Goal: Task Accomplishment & Management: Manage account settings

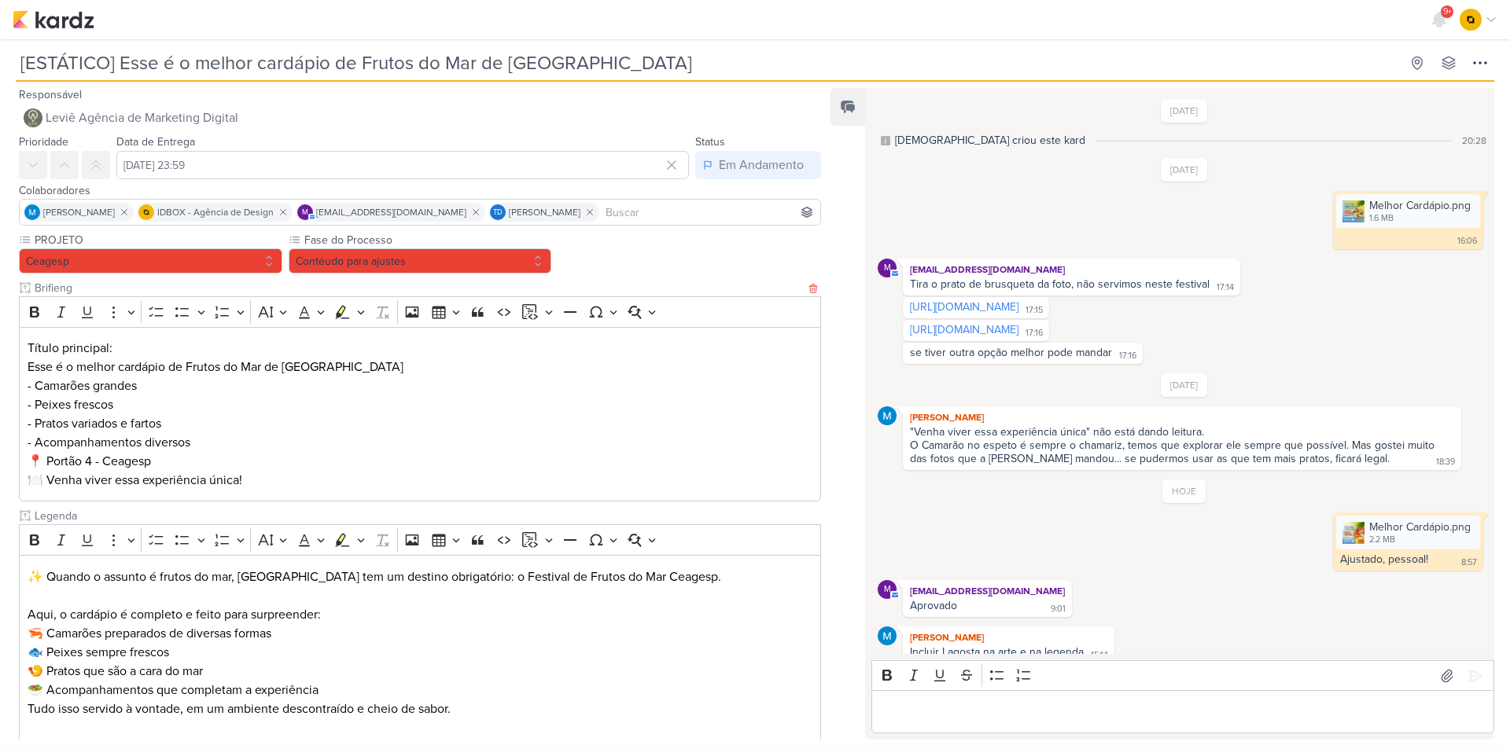
scroll to position [42, 0]
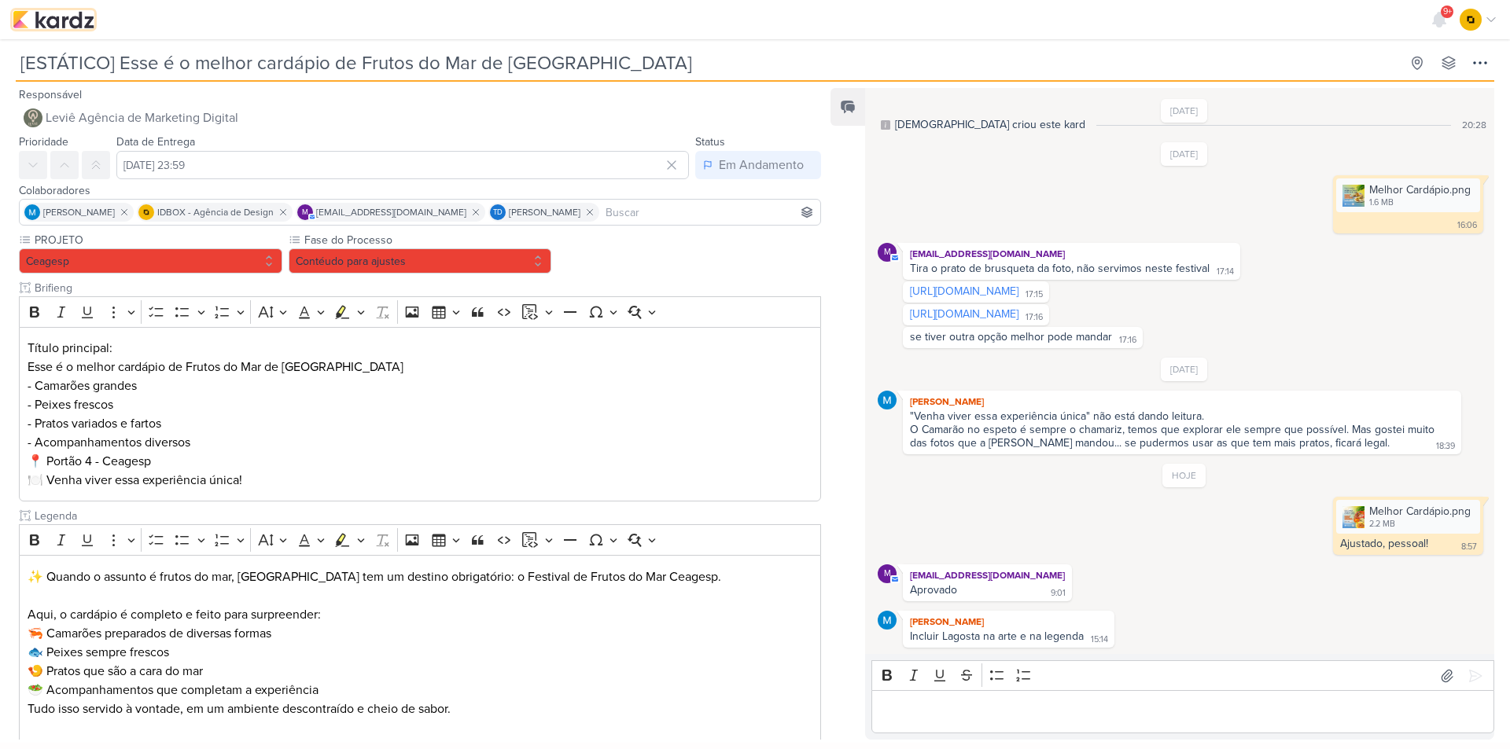
click at [77, 24] on img at bounding box center [54, 19] width 82 height 19
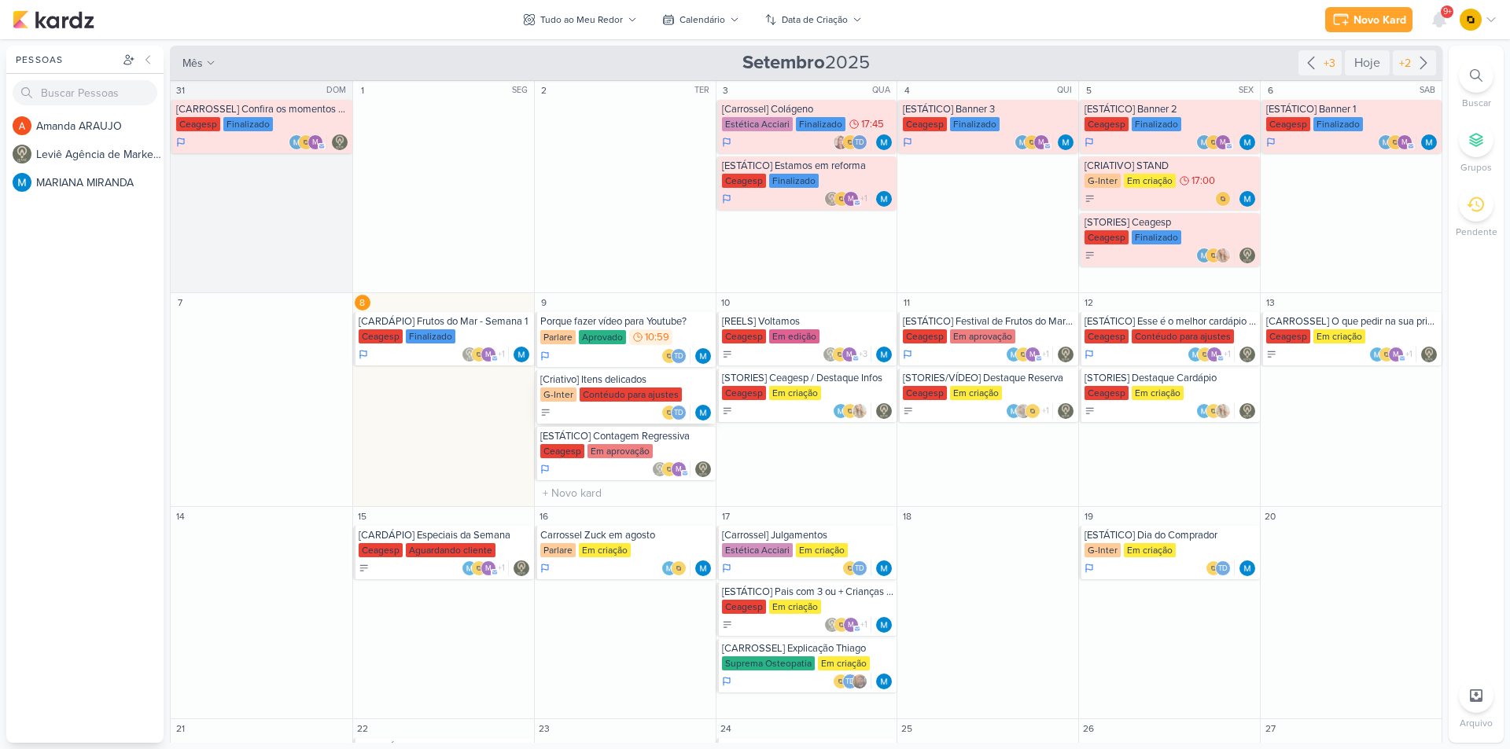
click at [599, 382] on div "[Criativo] Itens delicados" at bounding box center [626, 380] width 172 height 13
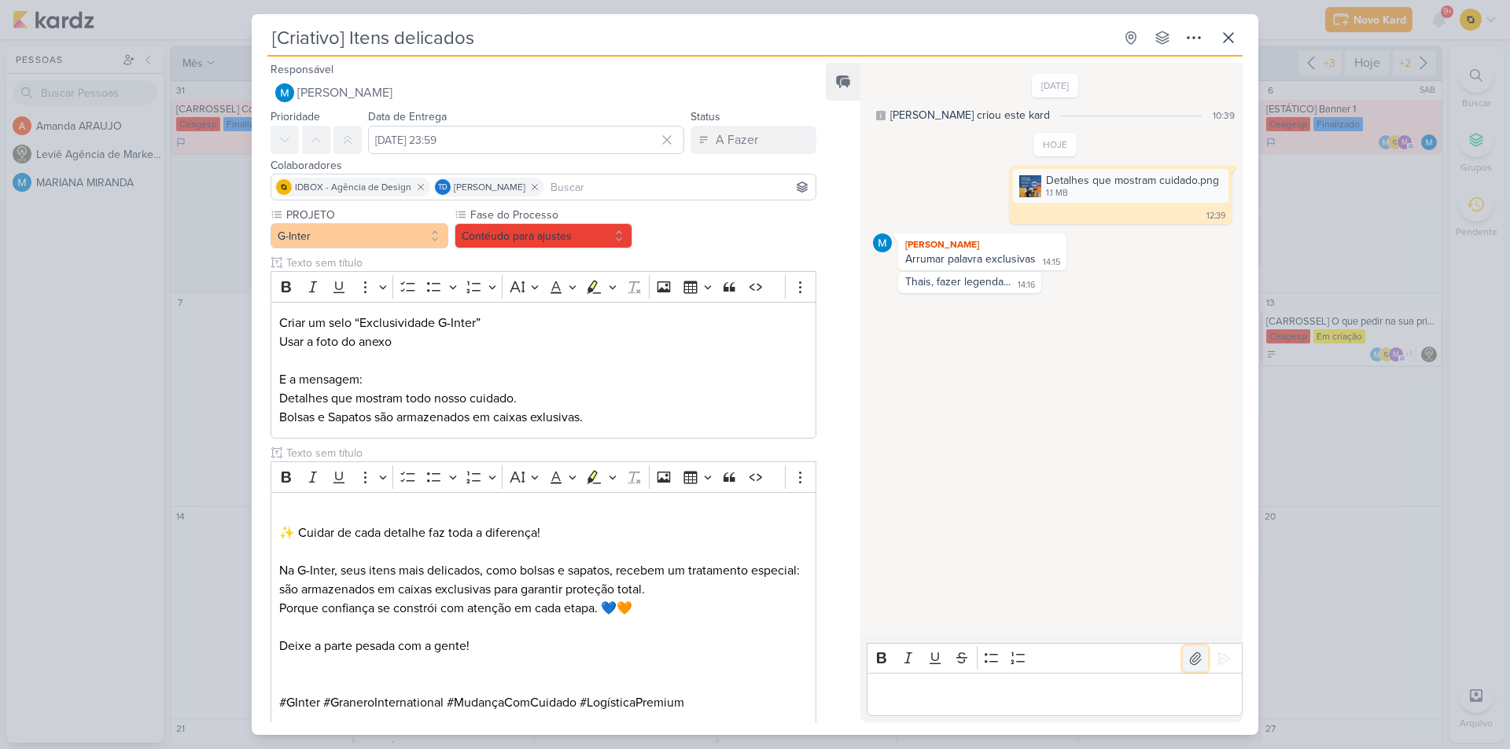
click at [1188, 657] on icon at bounding box center [1196, 659] width 16 height 16
click at [937, 707] on div "Editor editing area: main" at bounding box center [1055, 694] width 376 height 43
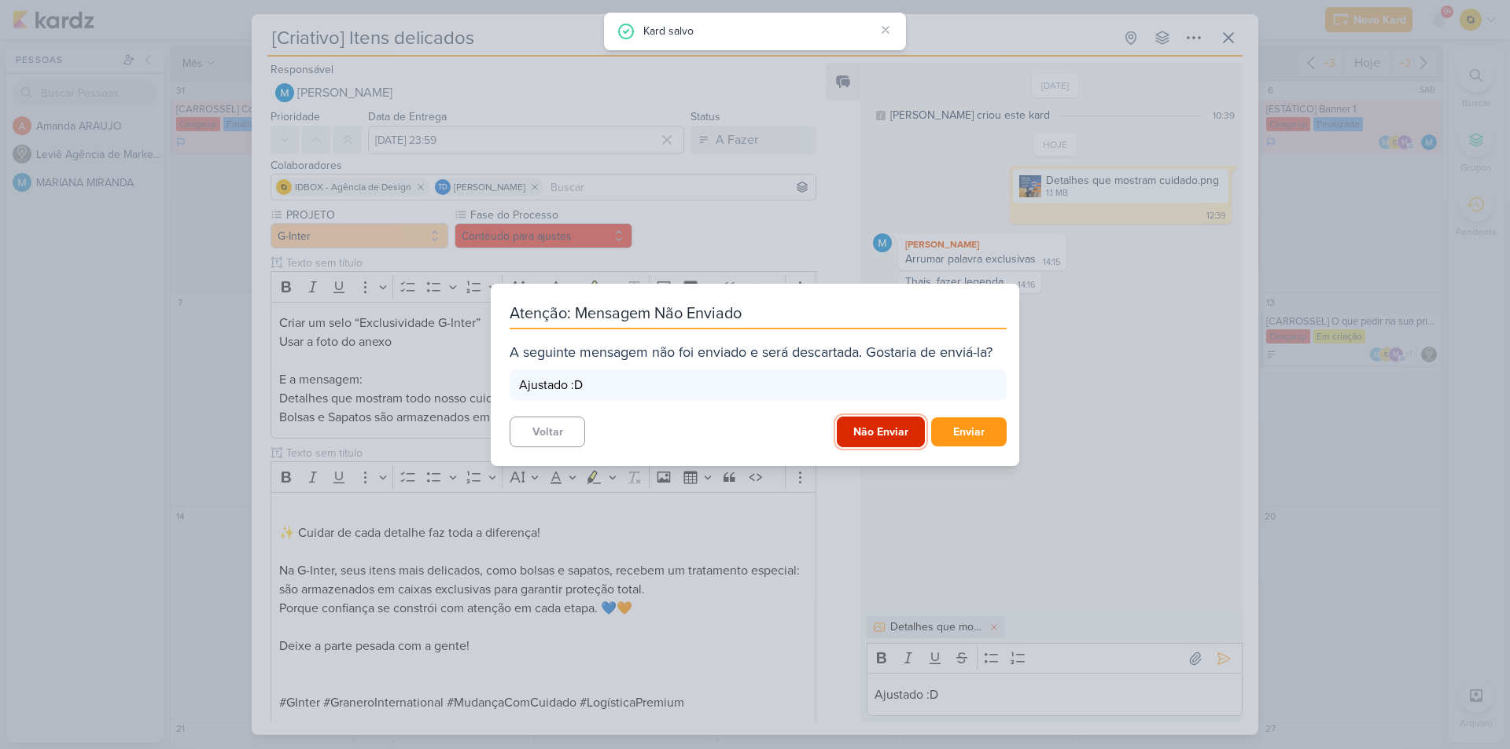
click at [882, 435] on button "Não Enviar" at bounding box center [881, 432] width 88 height 31
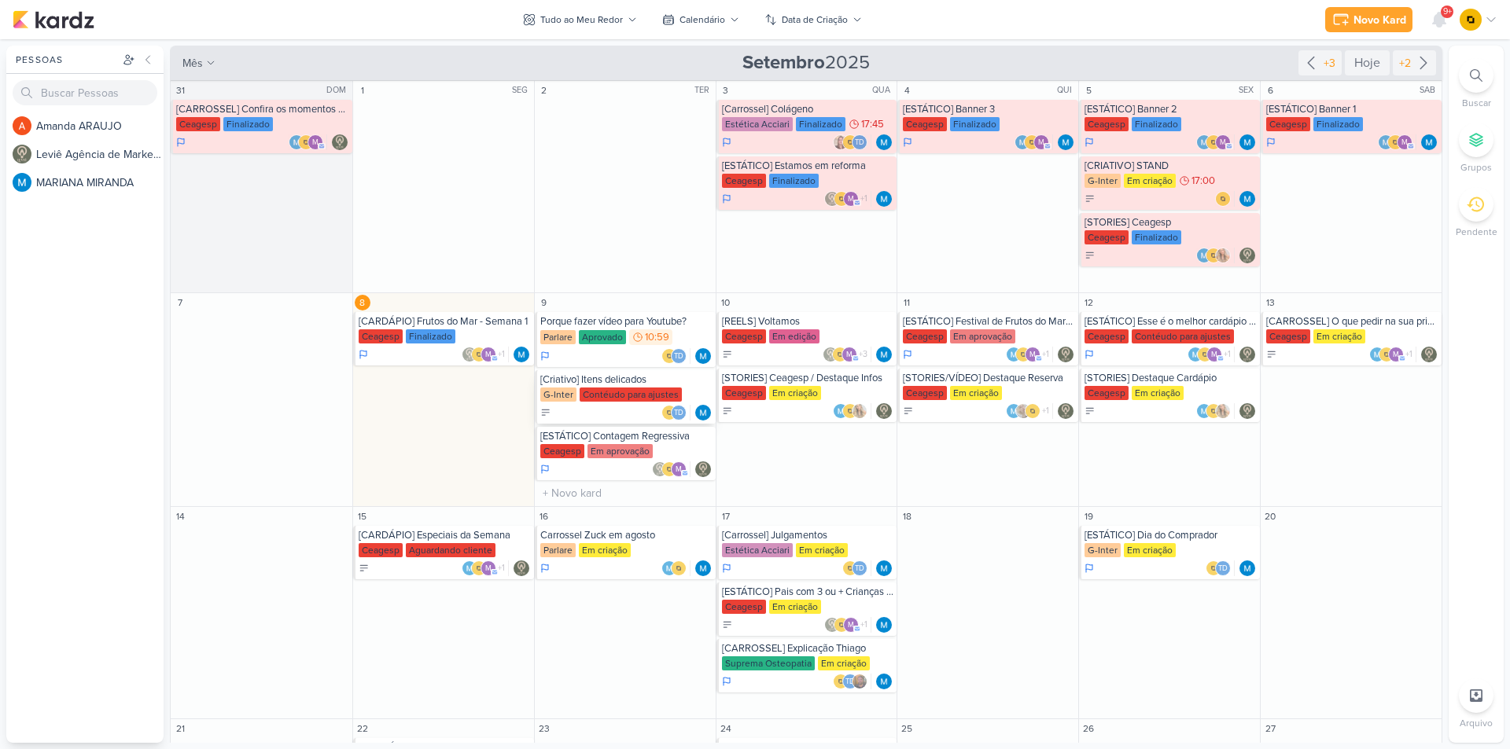
click at [607, 385] on div "[Criativo] Itens delicados" at bounding box center [626, 380] width 172 height 13
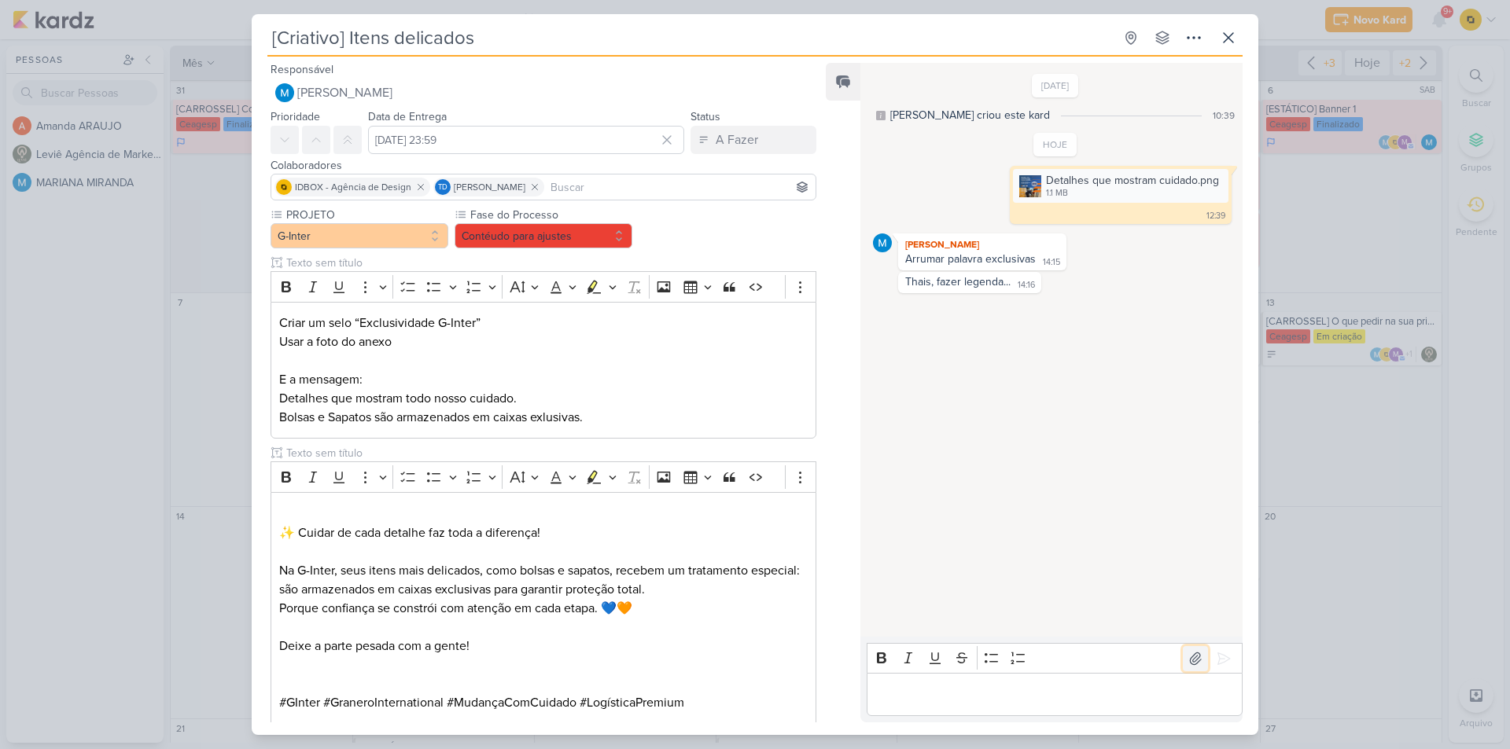
click at [1183, 661] on button at bounding box center [1195, 658] width 25 height 25
click at [986, 698] on p "Editor editing area: main" at bounding box center [1054, 695] width 359 height 19
click at [1186, 649] on button at bounding box center [1195, 658] width 25 height 25
click at [1116, 583] on div "[DATE] [PERSON_NAME] criou este kard 10:39 HOJE" at bounding box center [1050, 350] width 381 height 573
click at [1190, 657] on icon at bounding box center [1195, 659] width 11 height 12
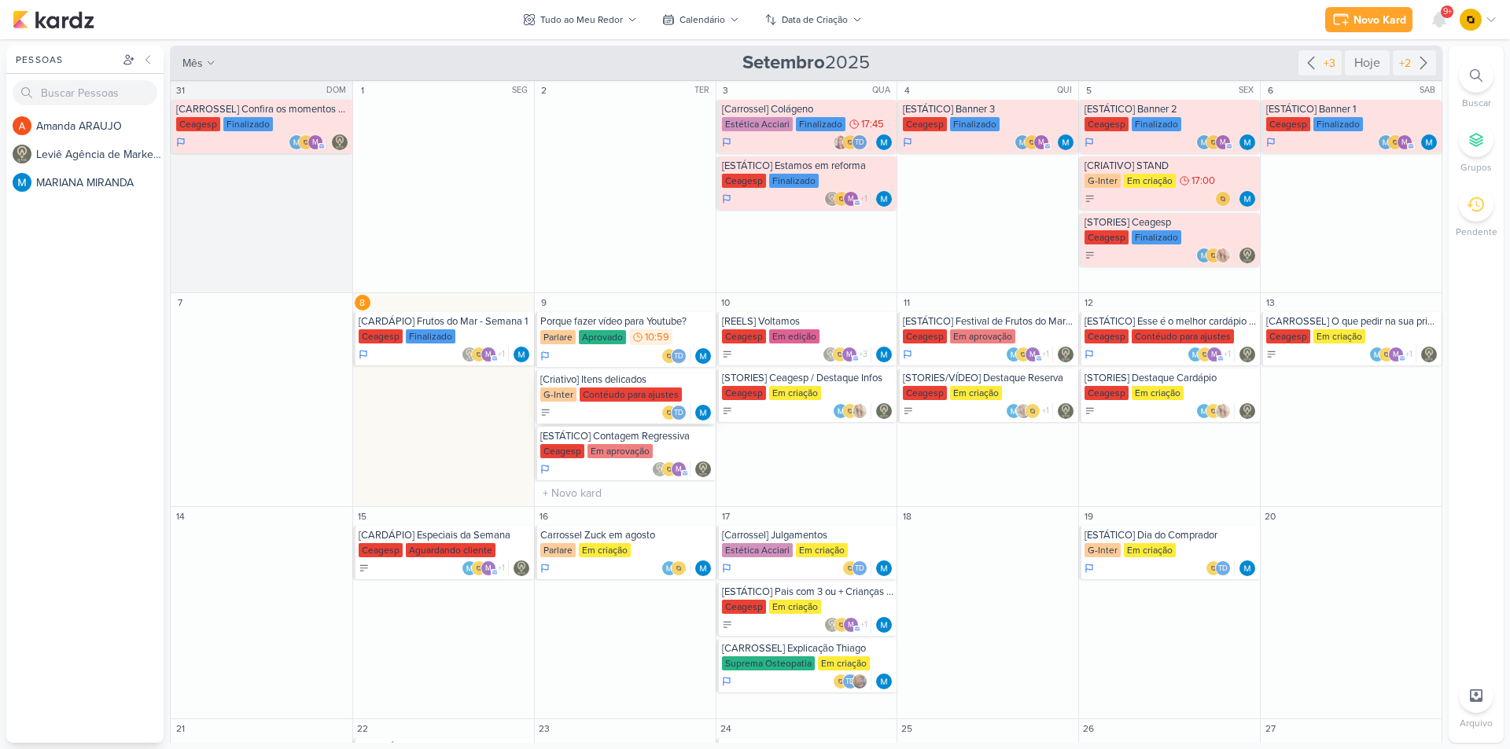
click at [613, 391] on div "Contéudo para ajustes" at bounding box center [631, 395] width 102 height 14
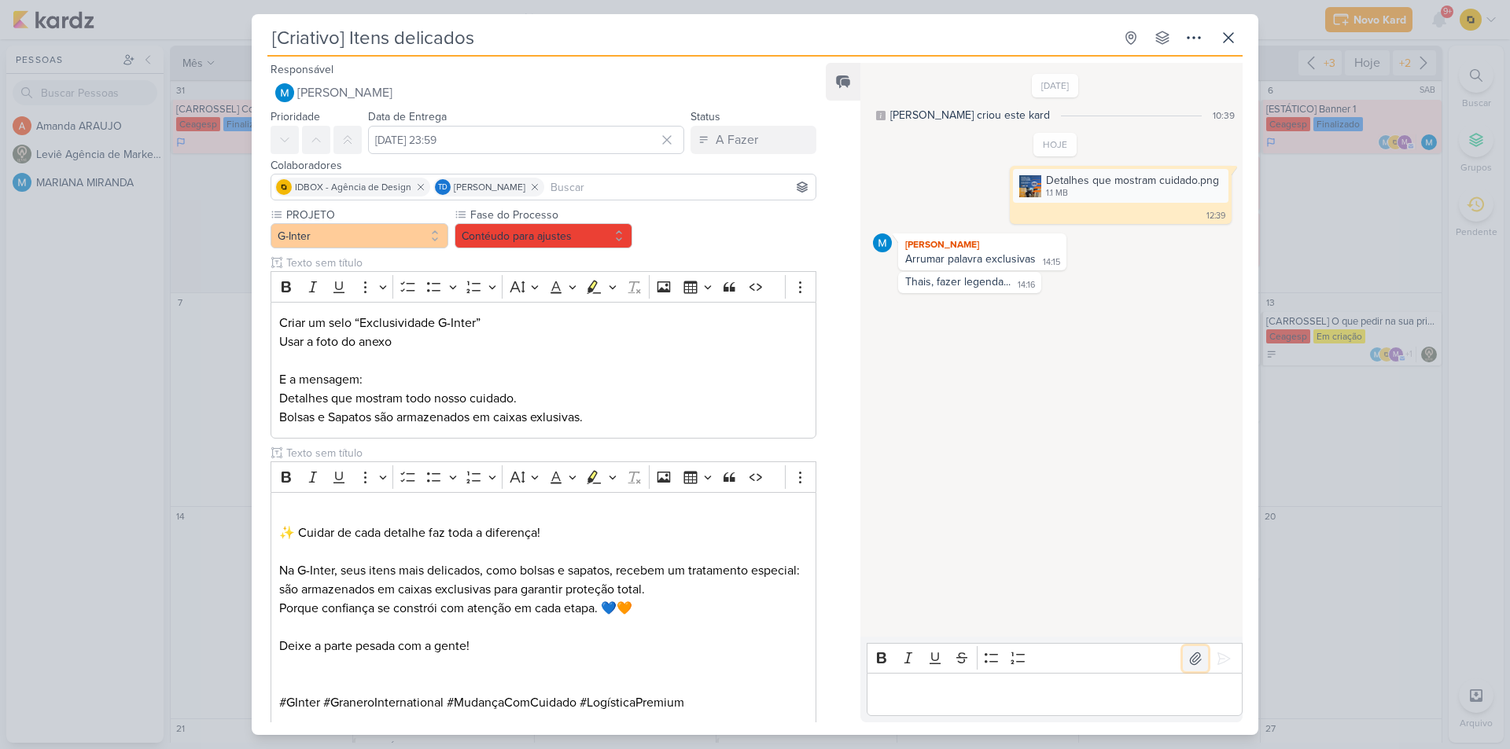
click at [1188, 654] on icon at bounding box center [1196, 659] width 16 height 16
click at [900, 698] on p "Editor editing area: main" at bounding box center [1054, 695] width 359 height 19
click at [1228, 658] on button at bounding box center [1223, 658] width 25 height 25
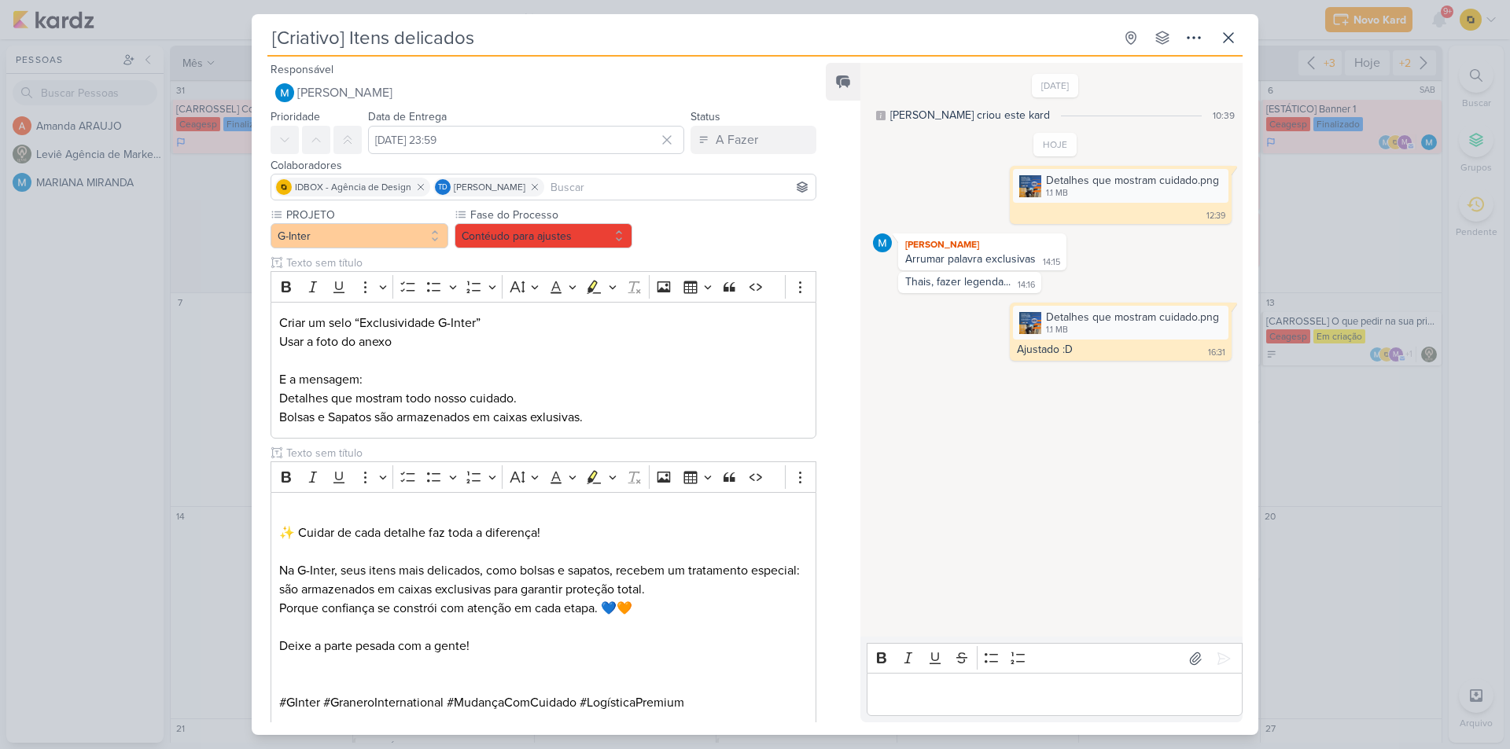
click at [1284, 365] on div "[Criativo] Itens delicados Criado por MARIANA" at bounding box center [755, 374] width 1510 height 749
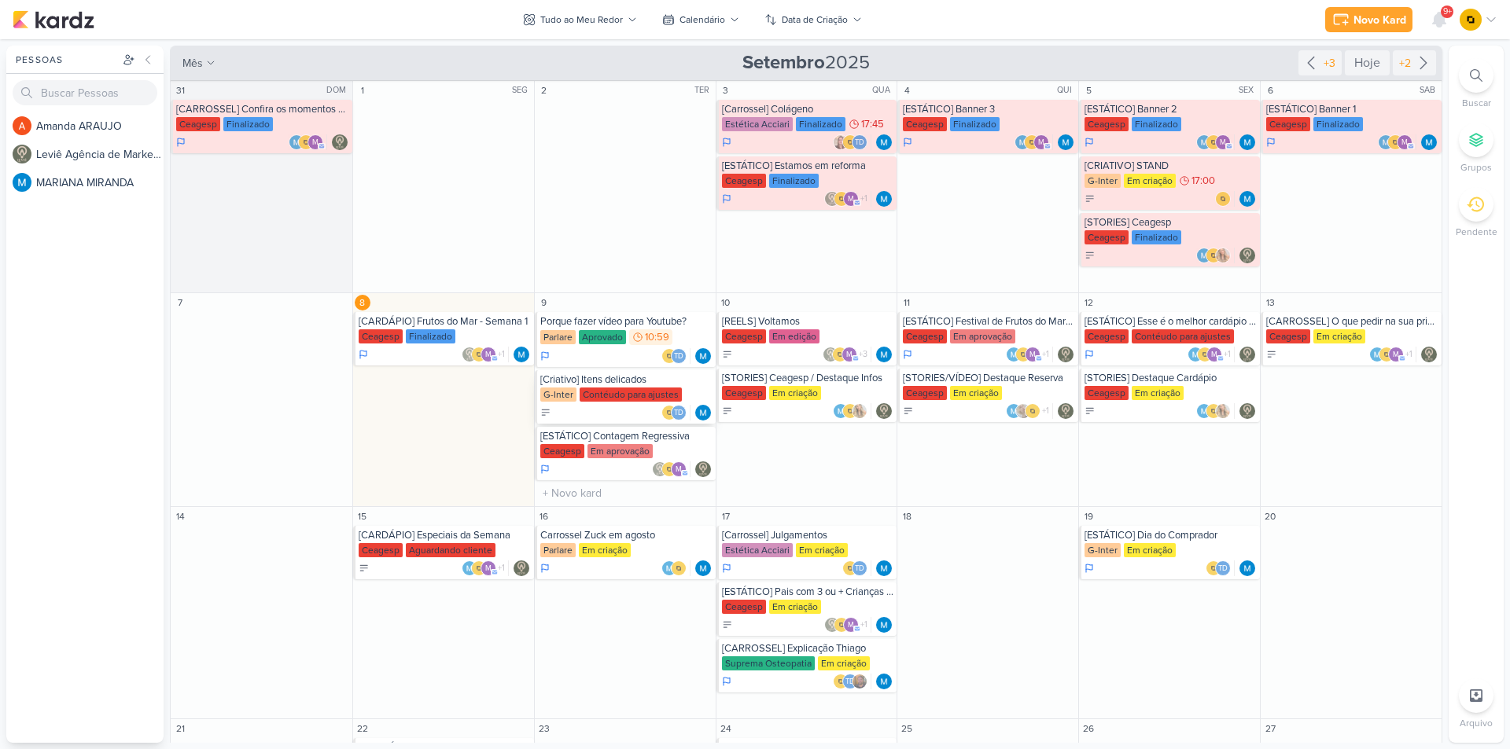
click at [593, 397] on div "Contéudo para ajustes" at bounding box center [631, 395] width 102 height 14
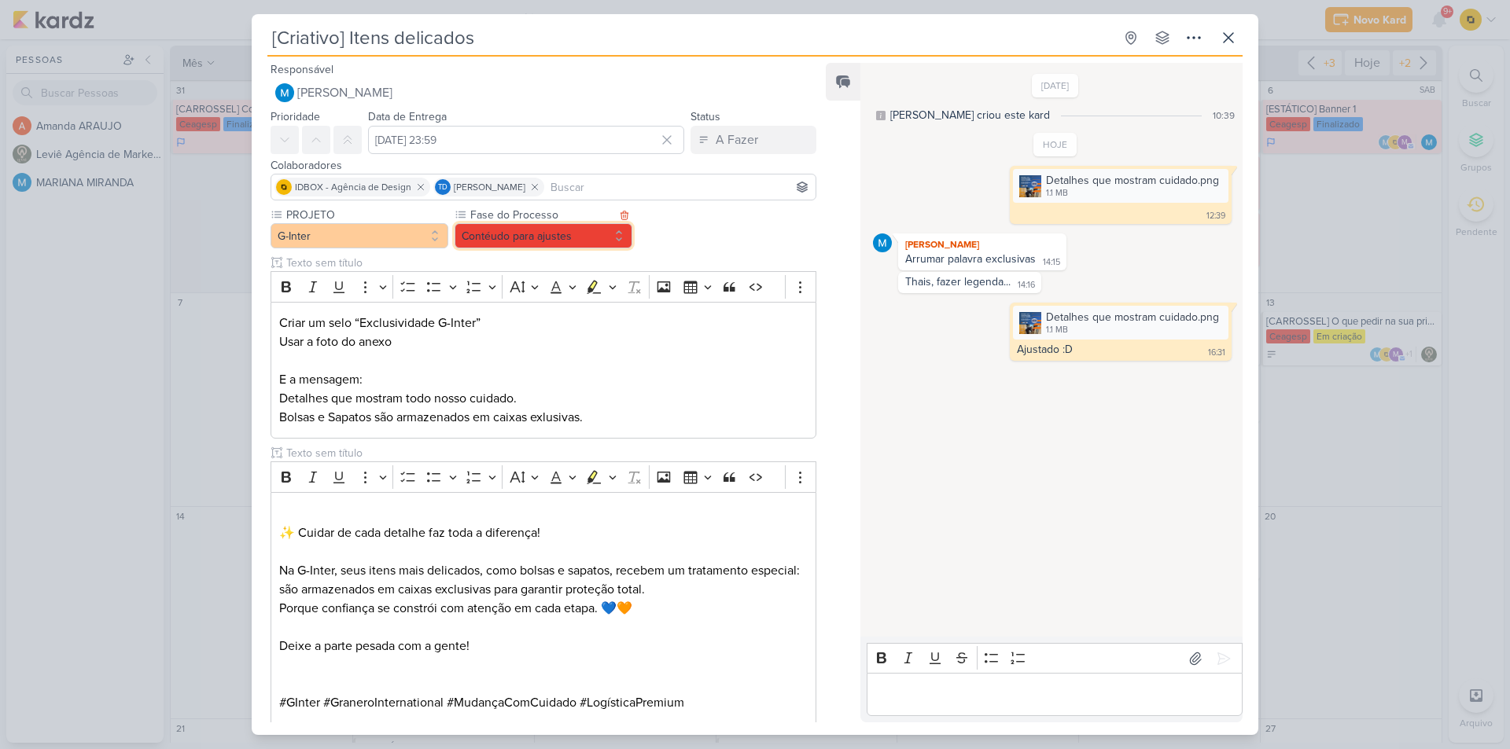
click at [569, 226] on button "Contéudo para ajustes" at bounding box center [544, 235] width 178 height 25
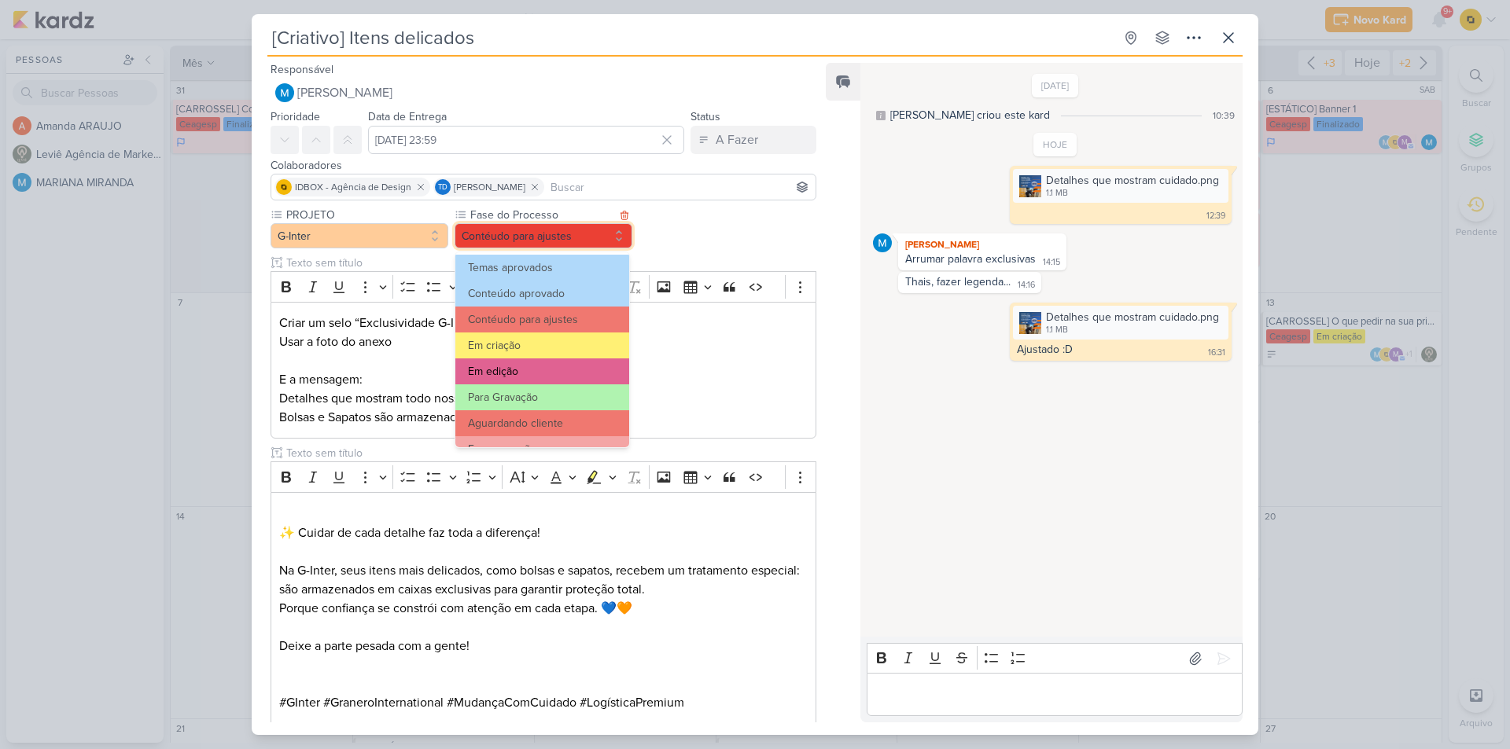
scroll to position [79, 0]
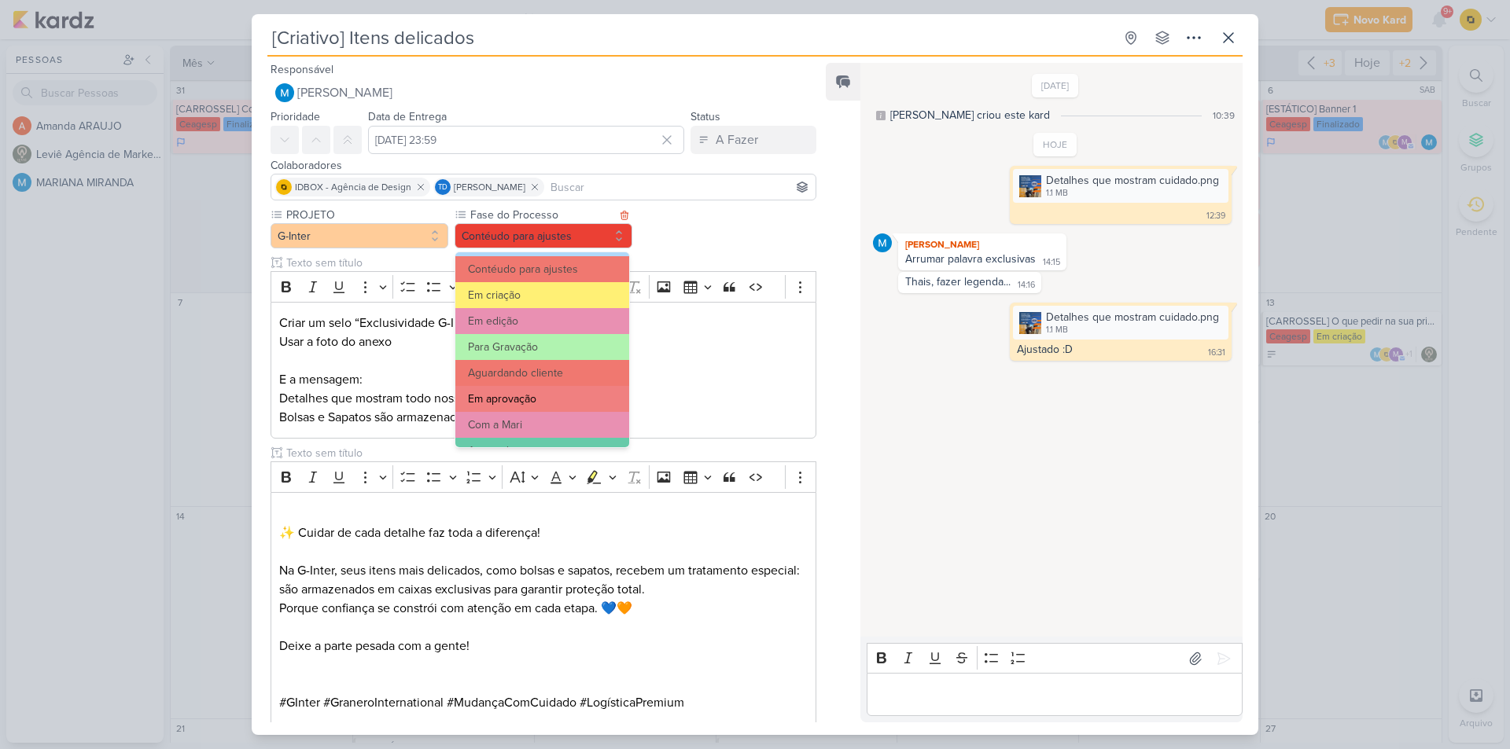
click at [535, 393] on button "Em aprovação" at bounding box center [542, 399] width 174 height 26
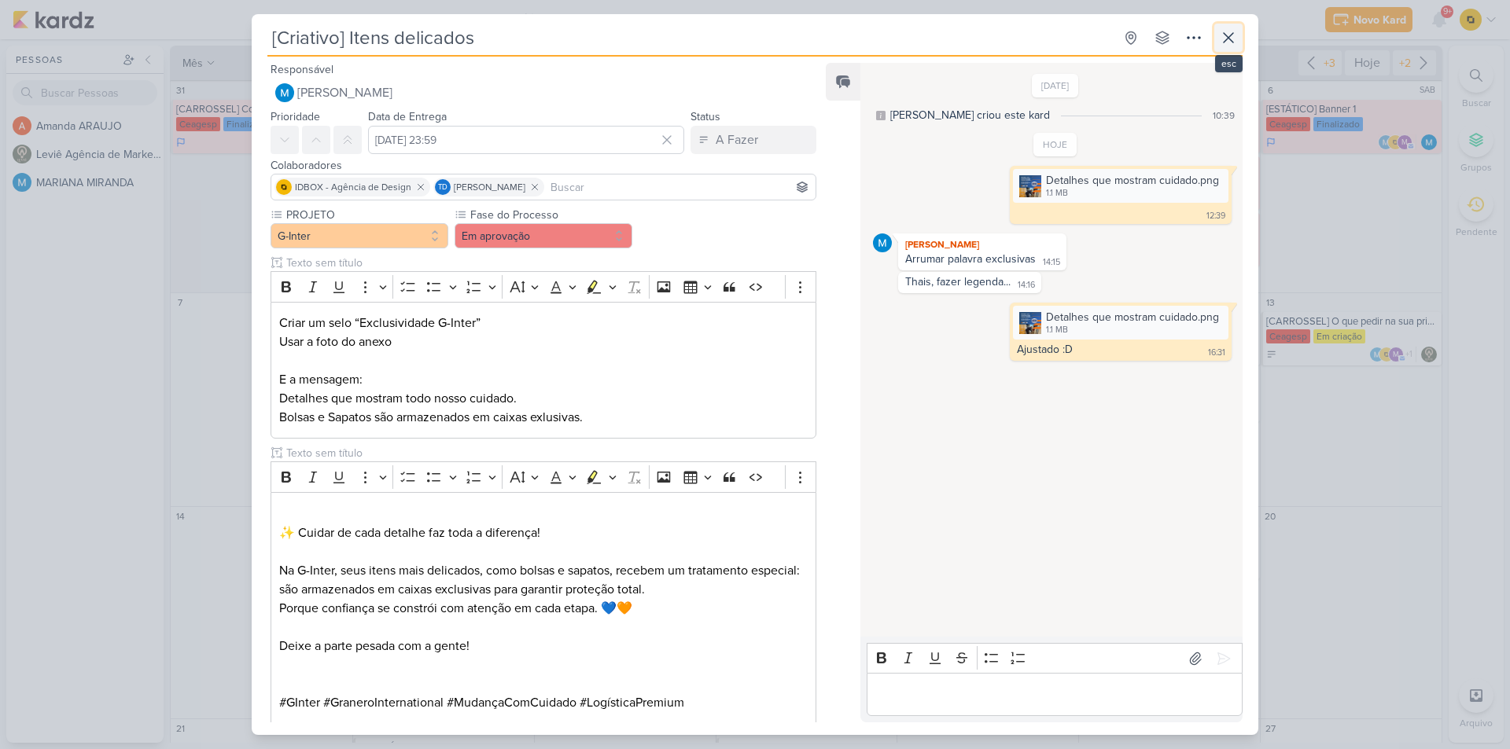
click at [1231, 41] on icon at bounding box center [1228, 37] width 9 height 9
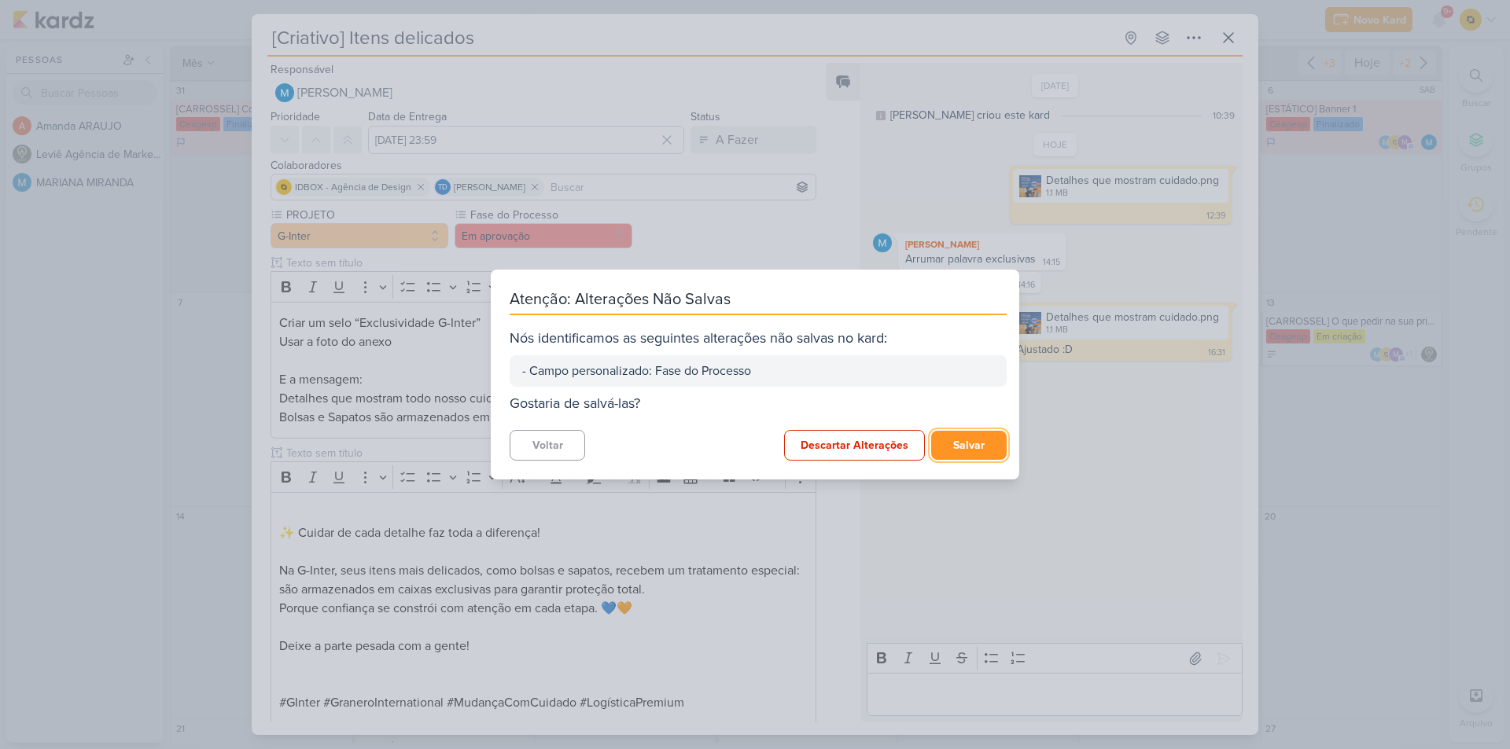
click at [947, 441] on button "Salvar" at bounding box center [968, 445] width 75 height 29
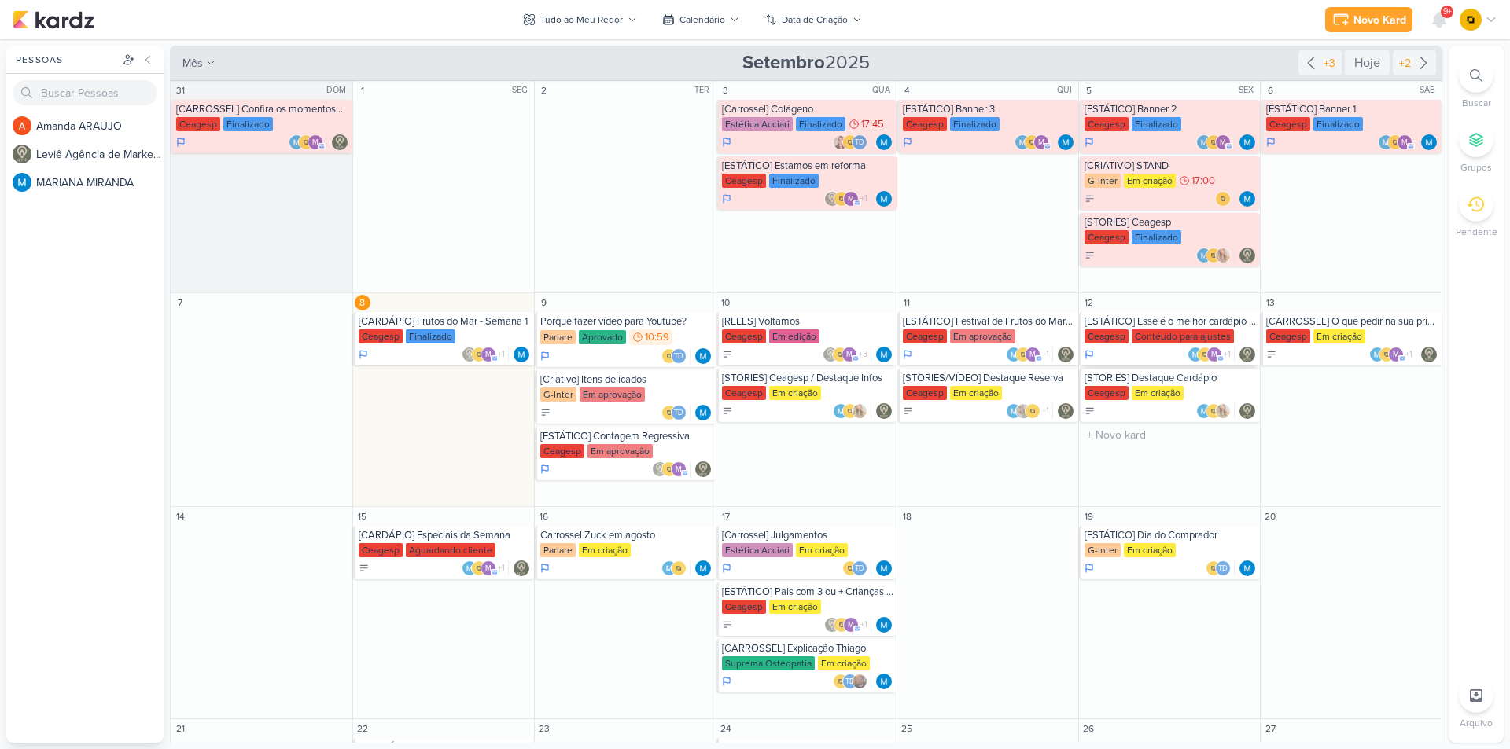
click at [1171, 321] on div "[ESTÁTICO] Esse é o melhor cardápio de Frutos do Mar de [GEOGRAPHIC_DATA]" at bounding box center [1170, 321] width 172 height 13
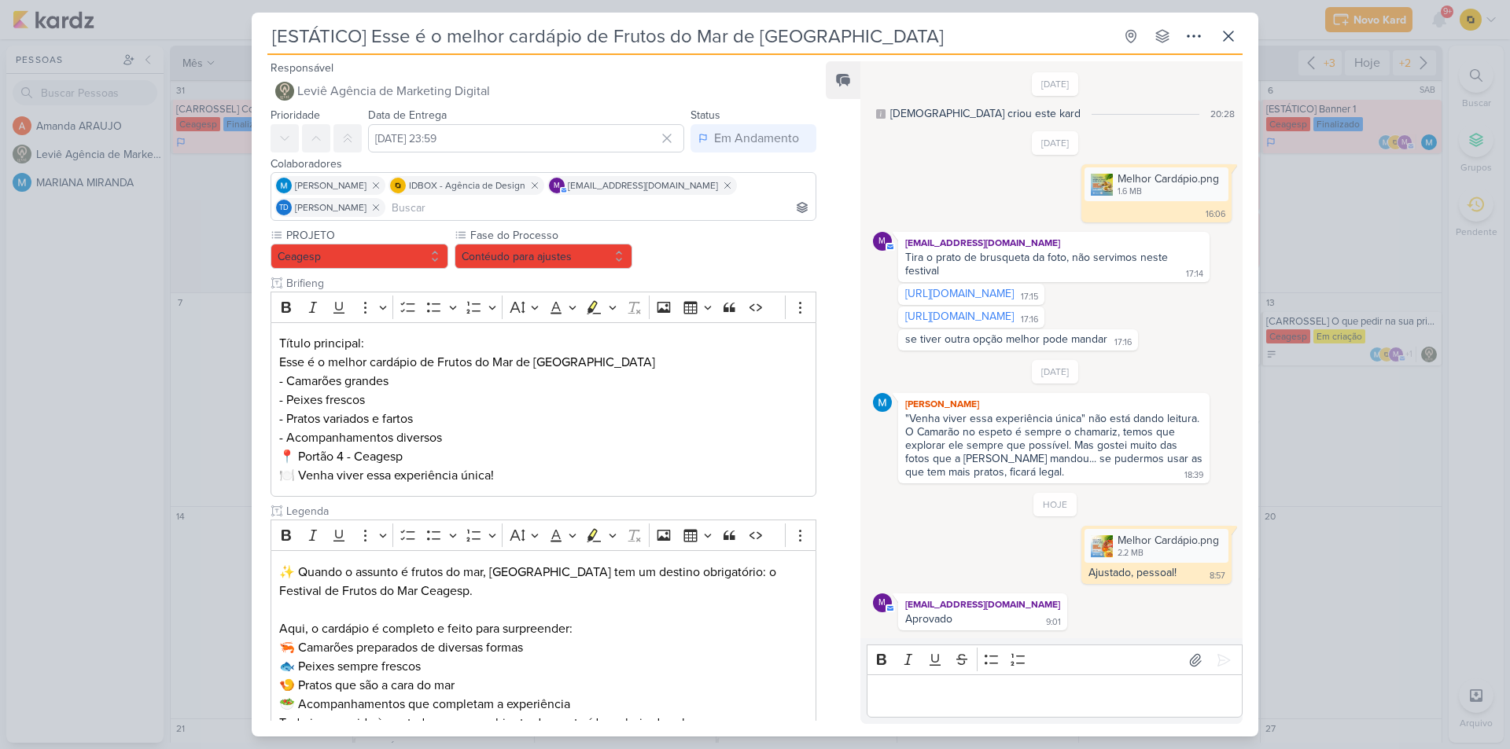
scroll to position [98, 0]
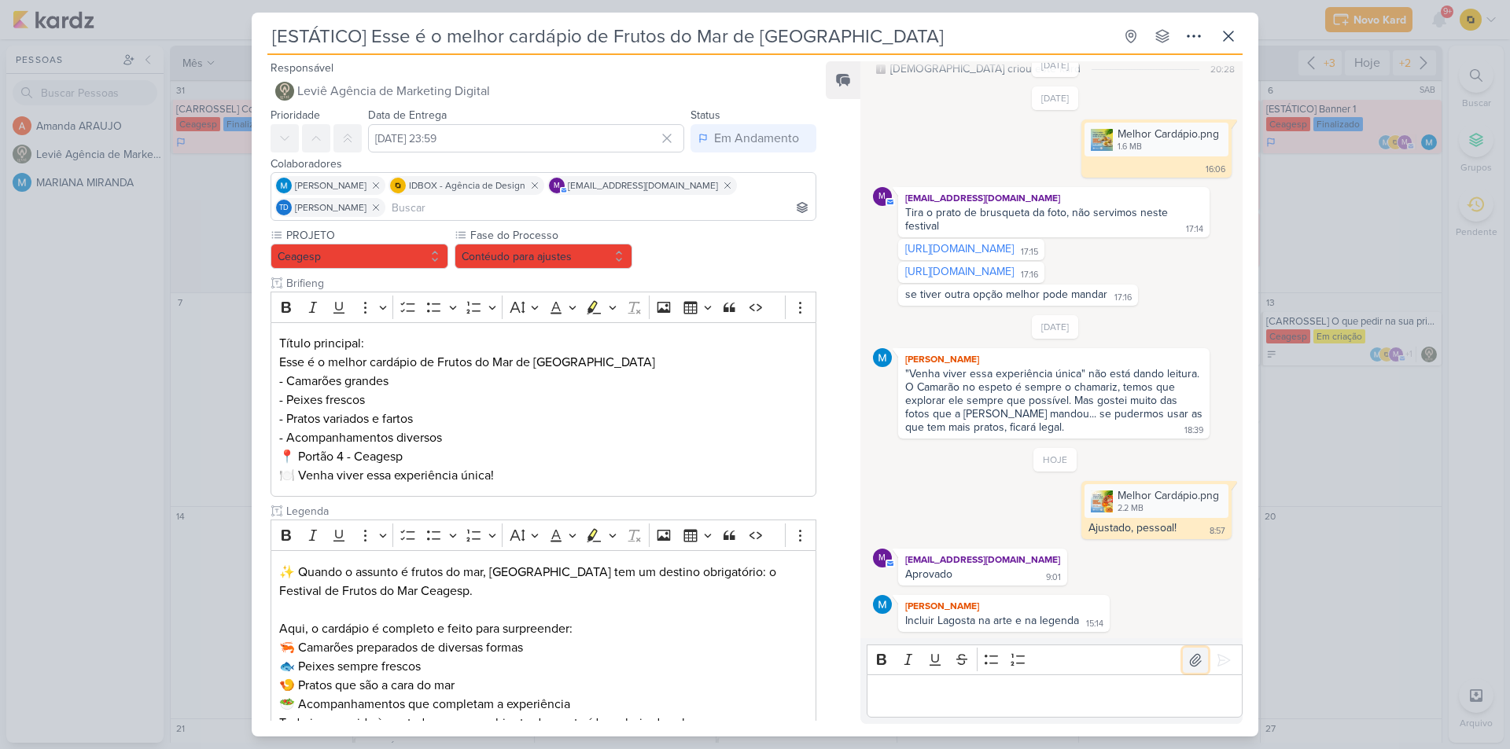
click at [1190, 659] on icon at bounding box center [1195, 660] width 11 height 12
click at [956, 690] on p "Editor editing area: main" at bounding box center [1054, 696] width 359 height 19
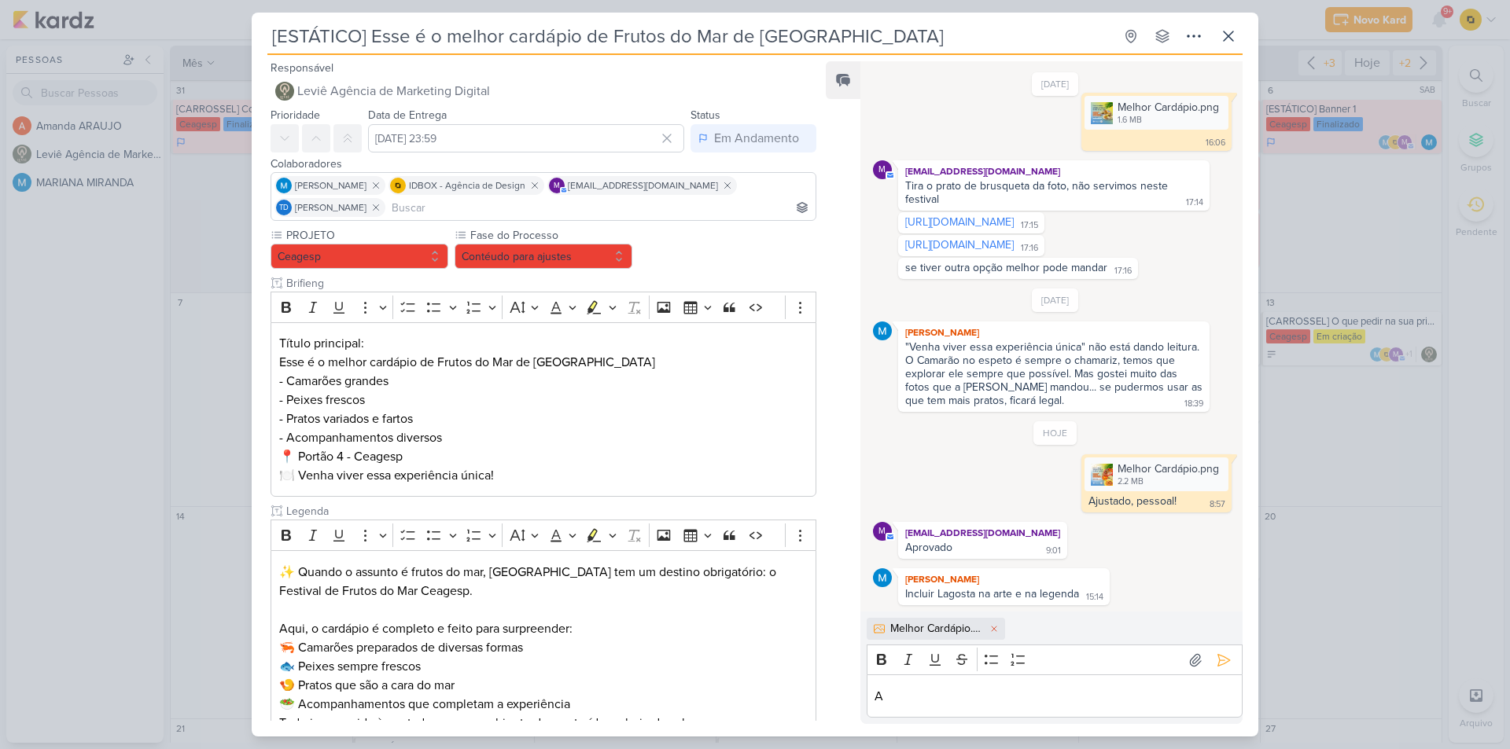
scroll to position [125, 0]
click at [939, 706] on div "A" at bounding box center [1055, 696] width 376 height 43
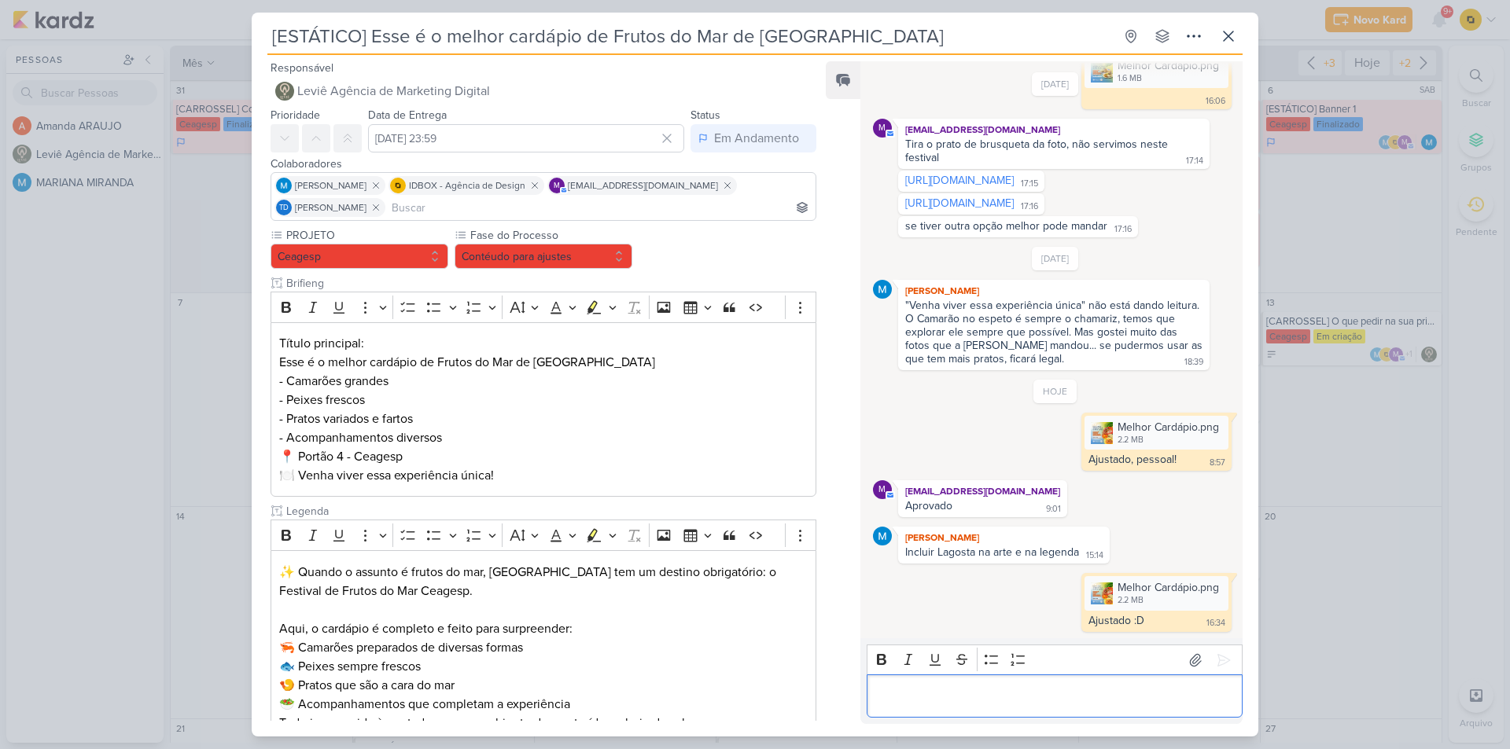
scroll to position [167, 0]
click at [511, 245] on button "Contéudo para ajustes" at bounding box center [544, 256] width 178 height 25
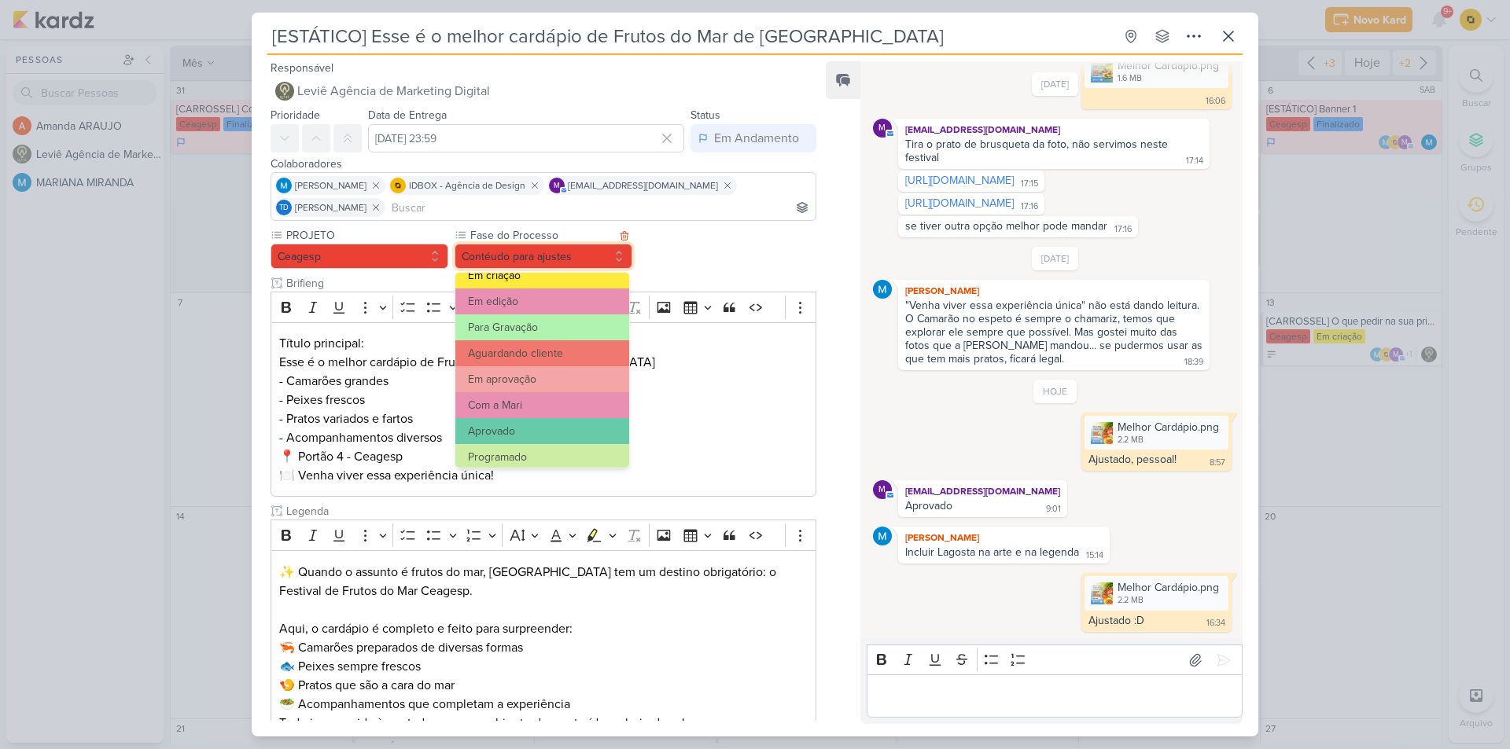
scroll to position [152, 0]
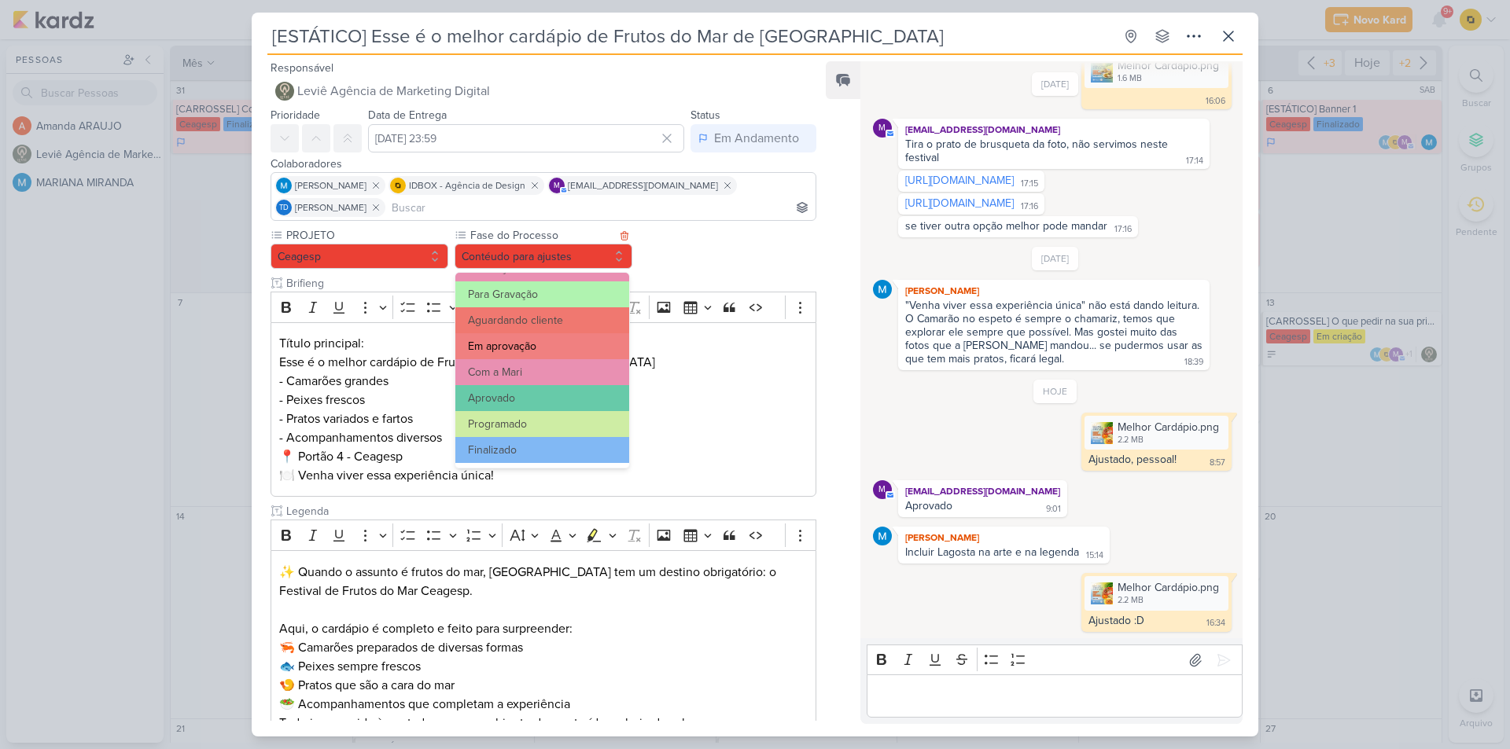
click at [526, 348] on button "Em aprovação" at bounding box center [542, 346] width 174 height 26
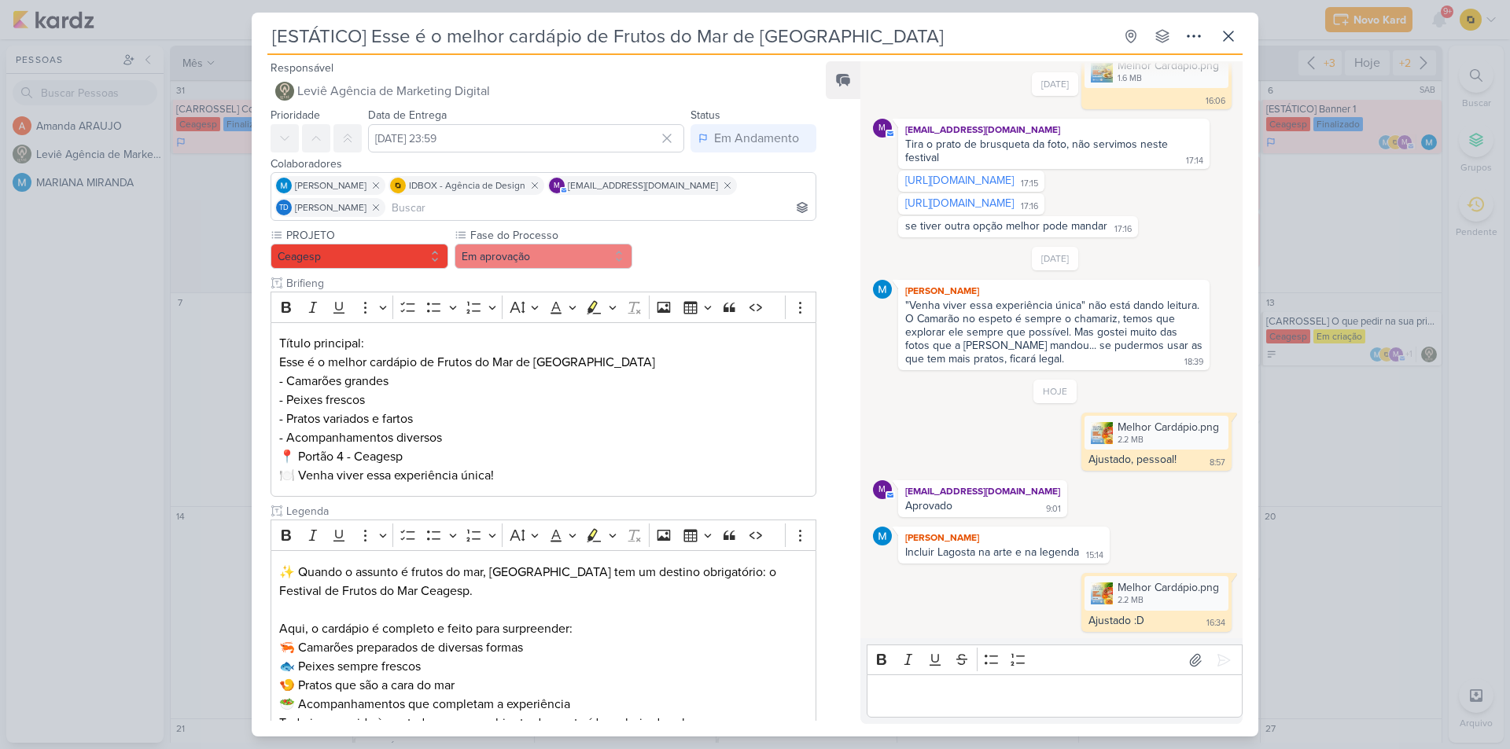
click at [1305, 484] on div "[ESTÁTICO] Esse é o melhor cardápio de Frutos do Mar de São Paulo Criado por Le…" at bounding box center [755, 374] width 1510 height 749
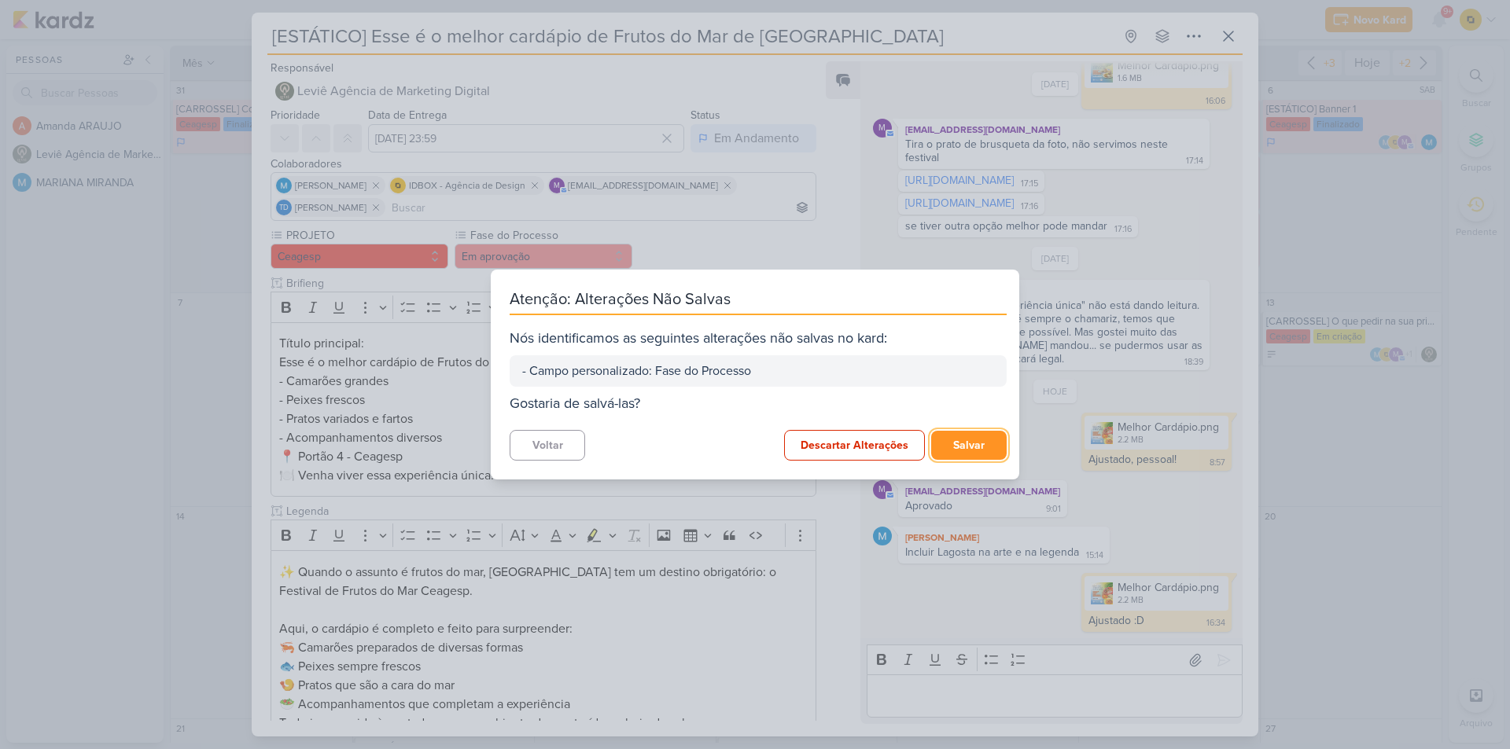
click at [977, 447] on button "Salvar" at bounding box center [968, 445] width 75 height 29
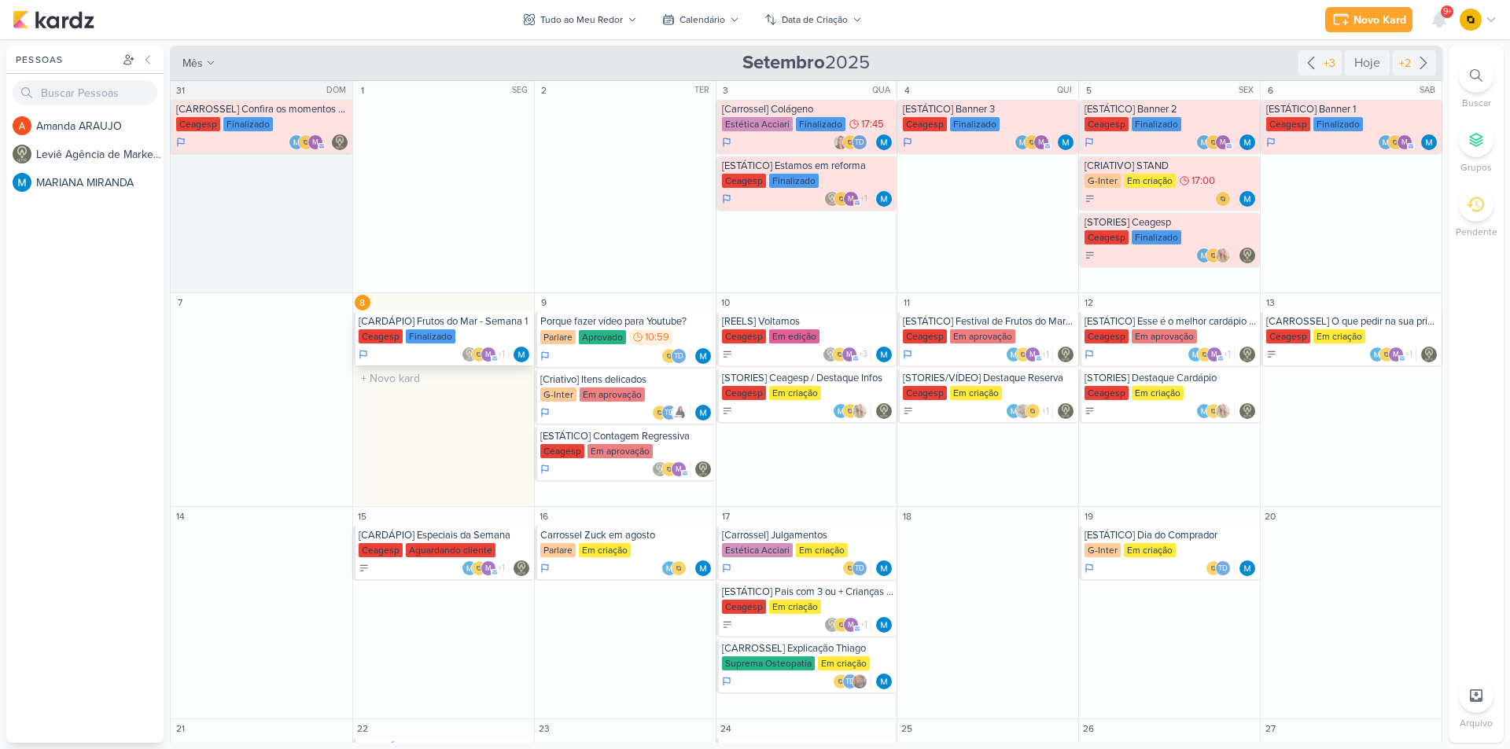
click at [464, 325] on div "[CARDÁPIO] Frutos do Mar - Semana 1" at bounding box center [445, 321] width 172 height 13
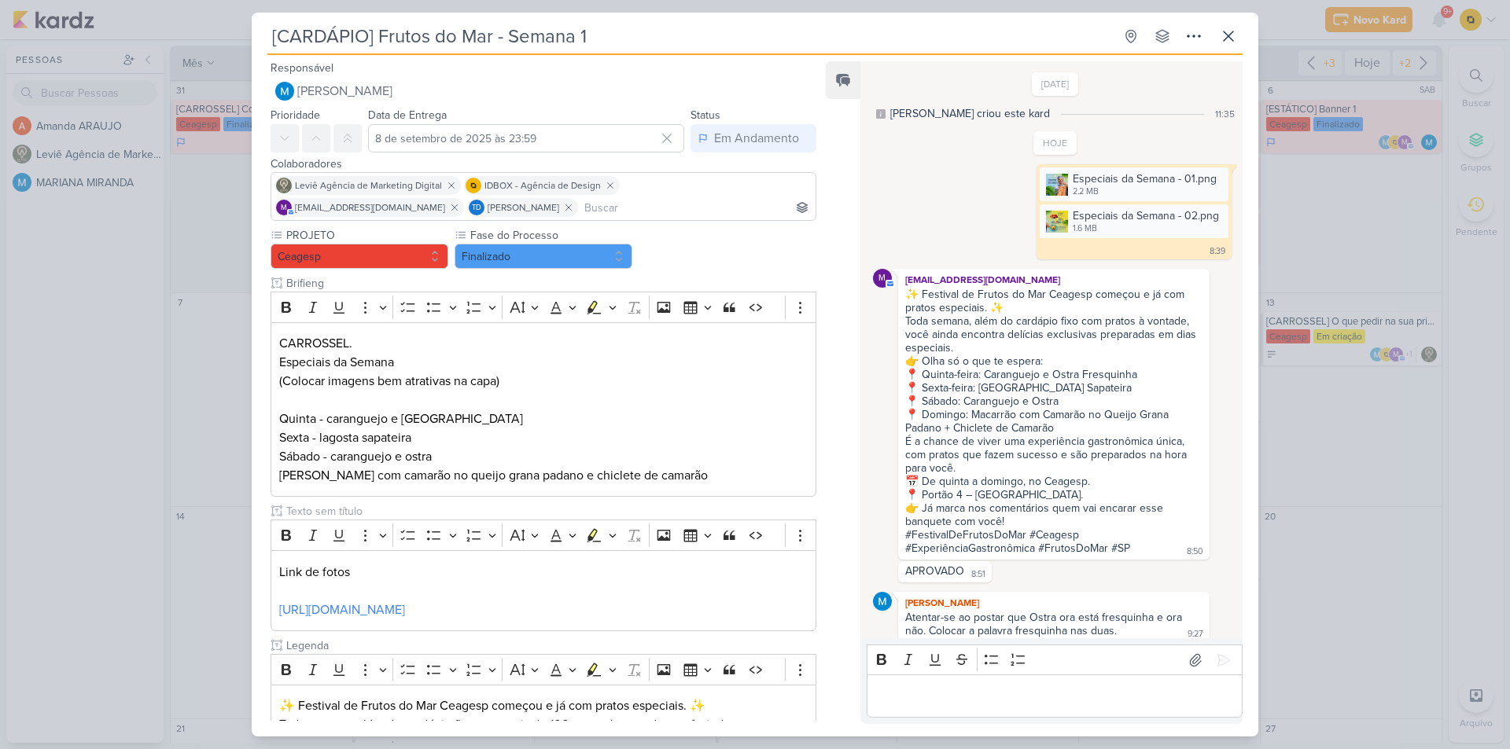
scroll to position [72, 0]
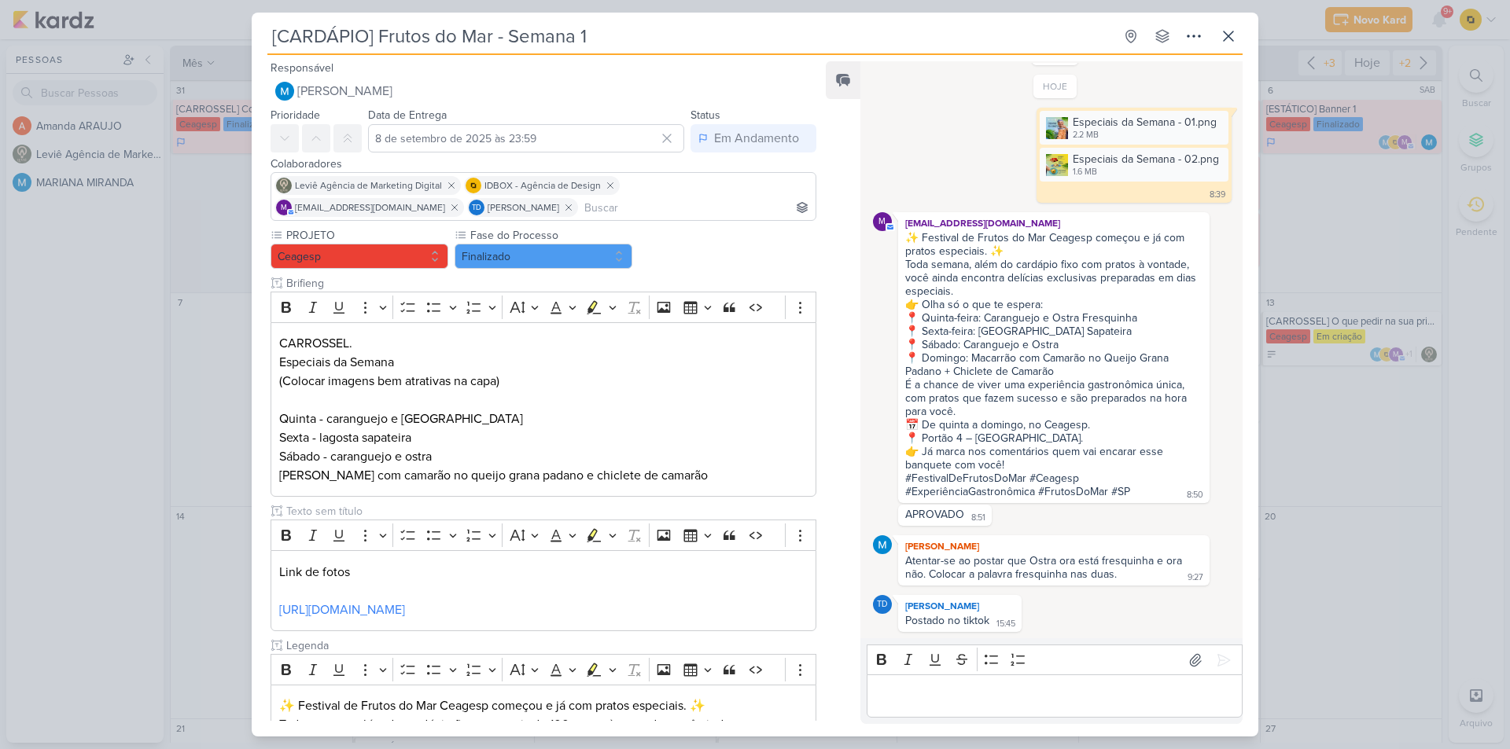
click at [189, 325] on div "[CARDÁPIO] Frutos do Mar - Semana 1 Criado por MARIANA" at bounding box center [755, 374] width 1510 height 749
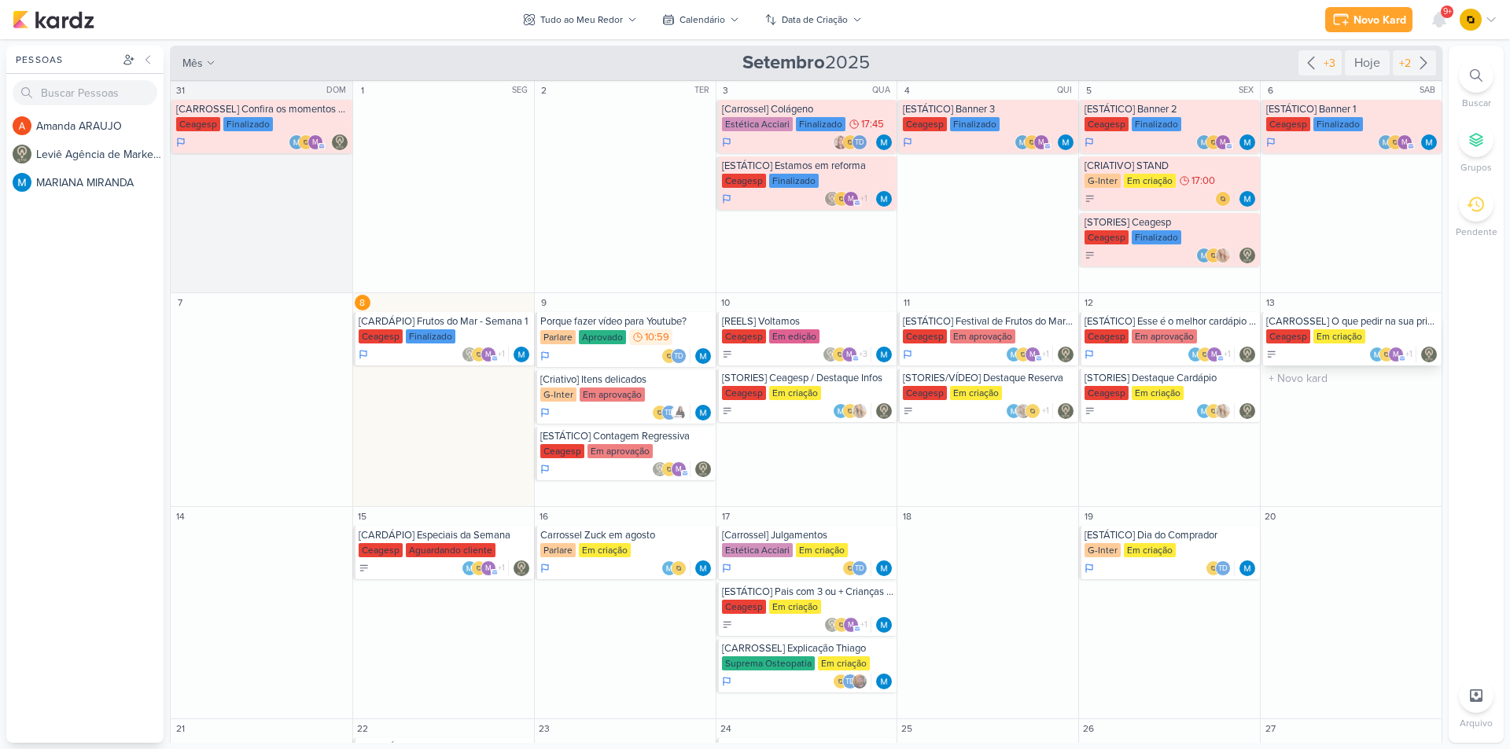
click at [1384, 322] on div "[CARROSSEL] O que pedir na sua primeira visita ao Festivais Ceagesp" at bounding box center [1352, 321] width 172 height 13
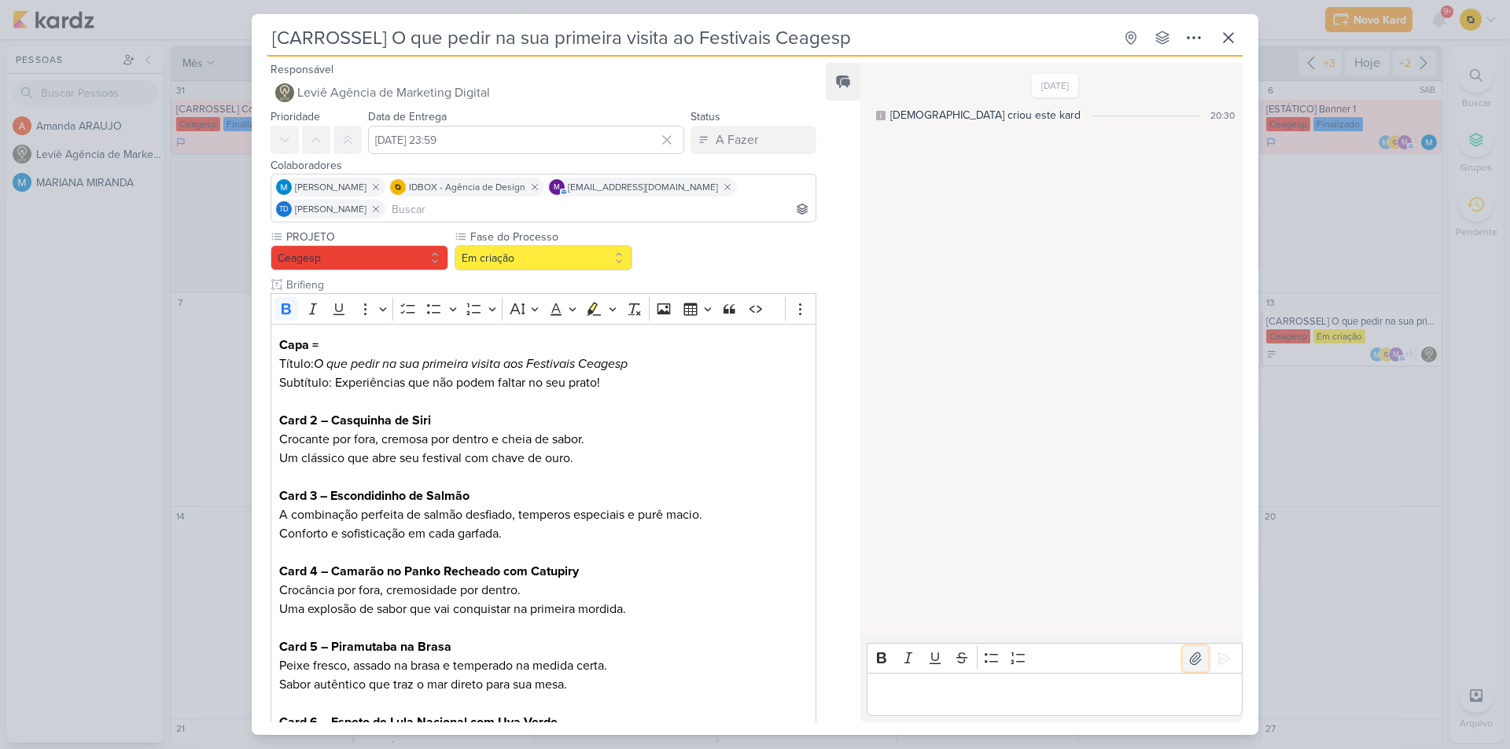
click at [1191, 661] on icon at bounding box center [1196, 659] width 16 height 16
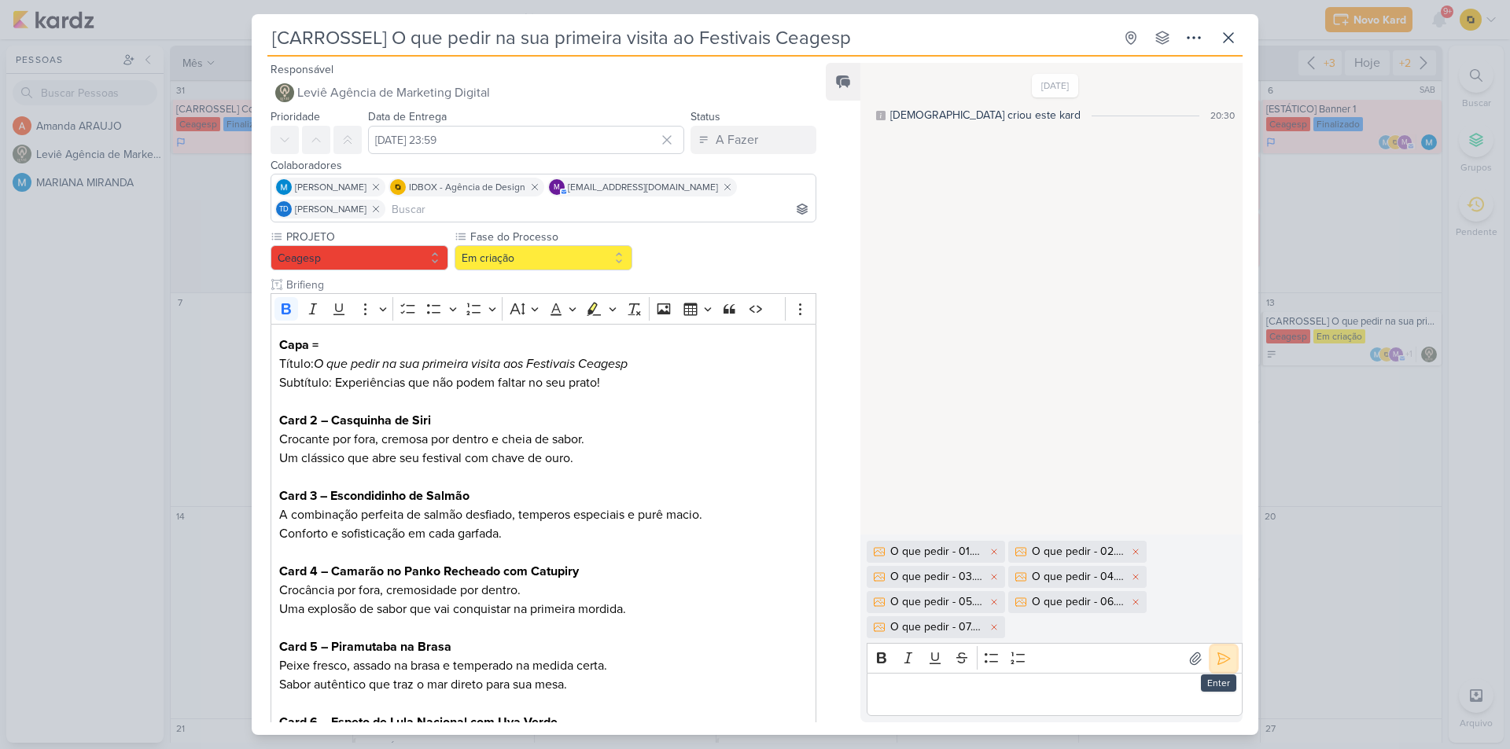
click at [1216, 656] on icon at bounding box center [1224, 659] width 16 height 16
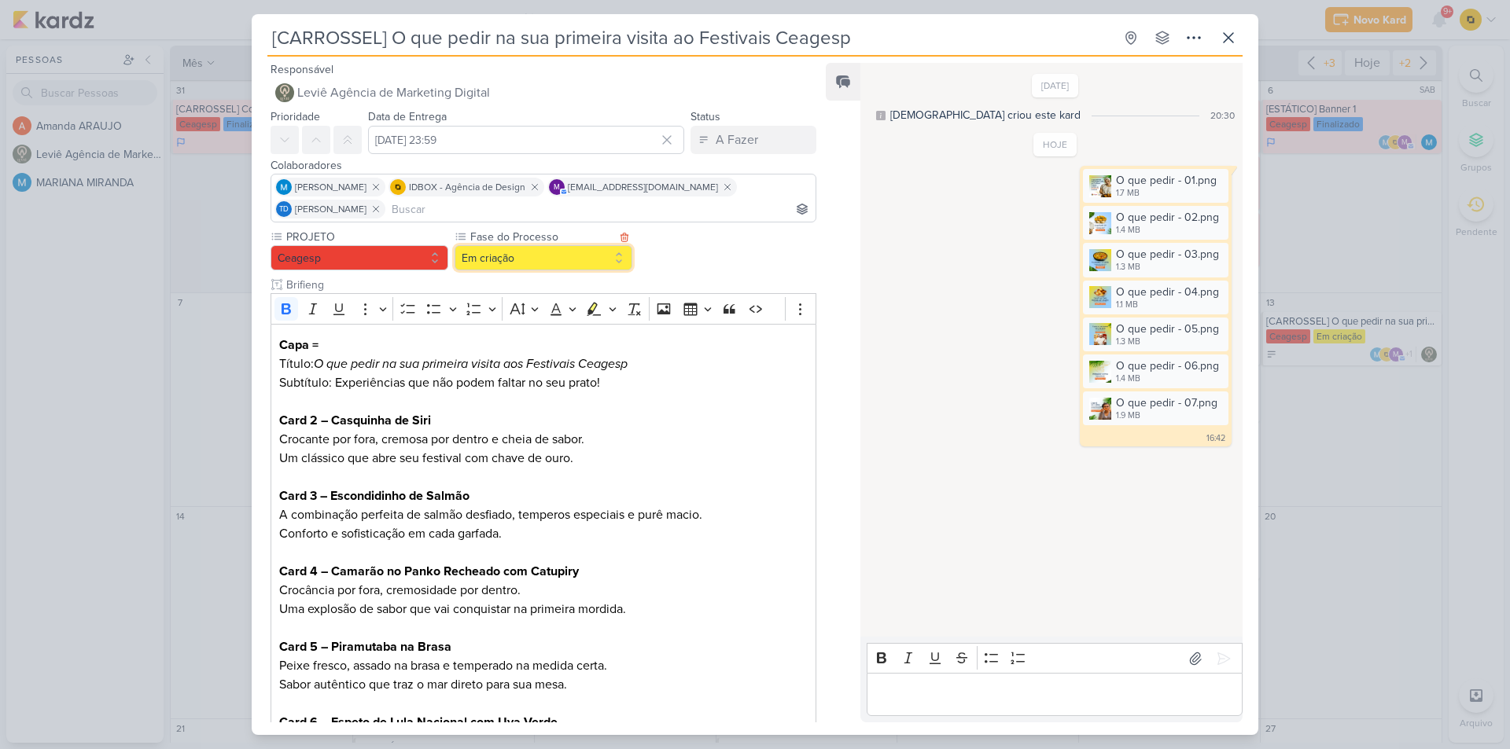
click at [595, 259] on button "Em criação" at bounding box center [544, 257] width 178 height 25
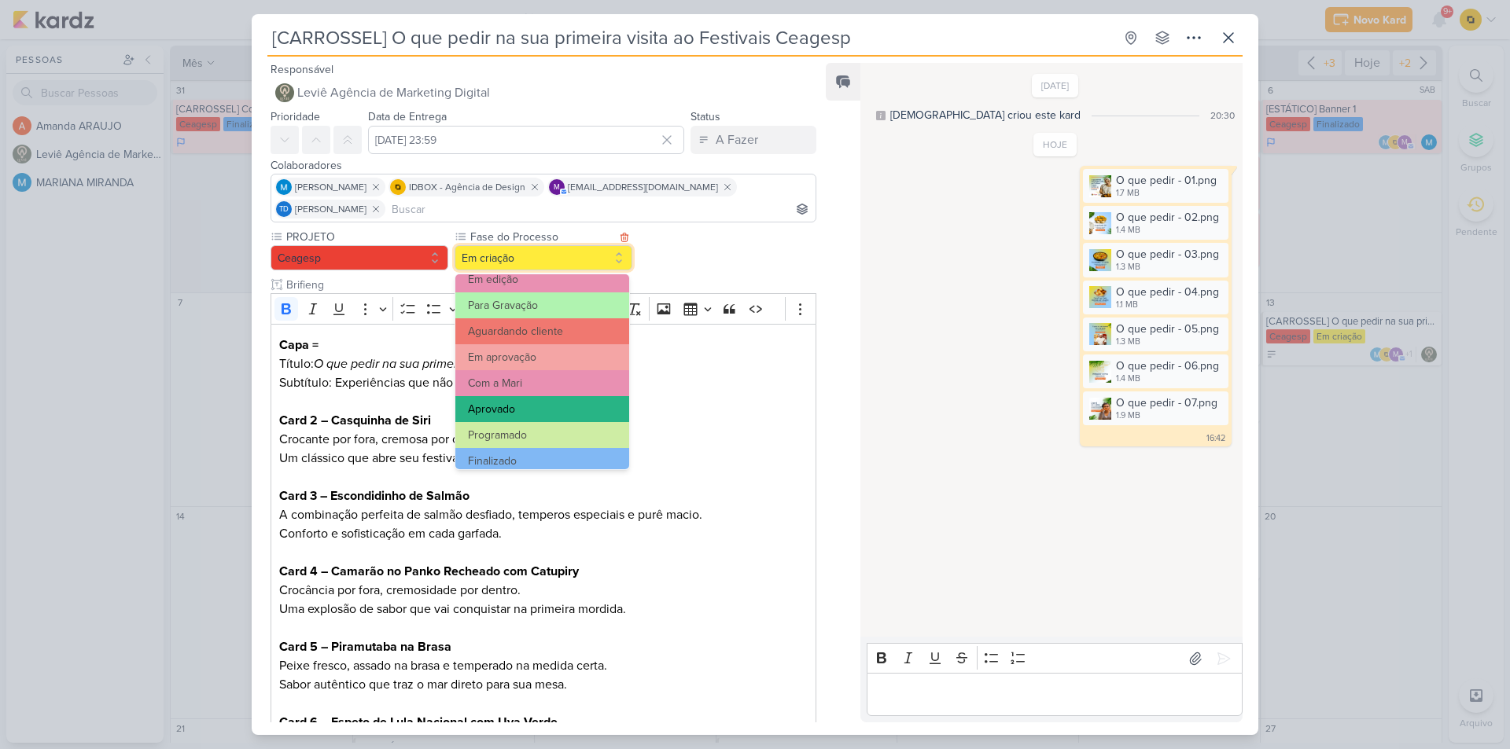
scroll to position [152, 0]
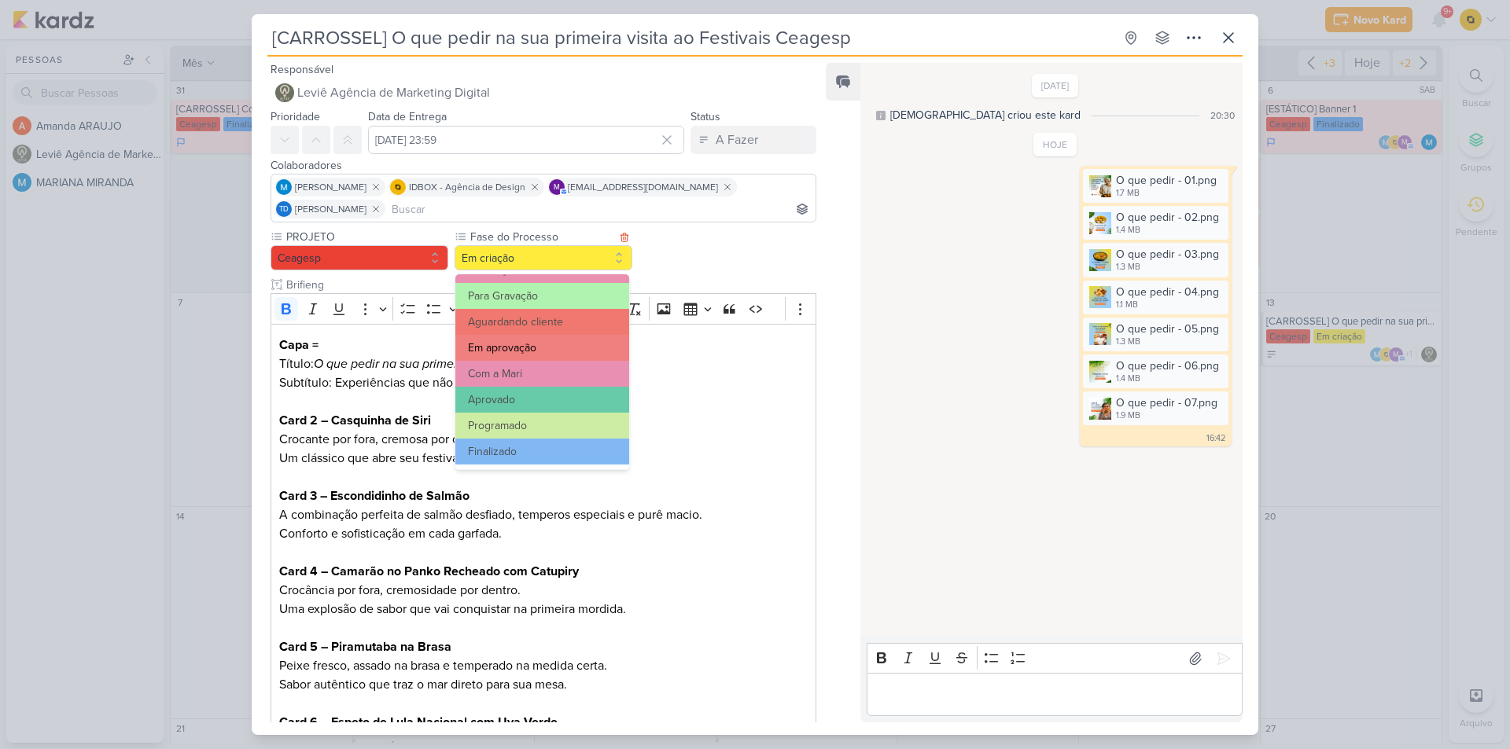
click at [546, 351] on button "Em aprovação" at bounding box center [542, 348] width 174 height 26
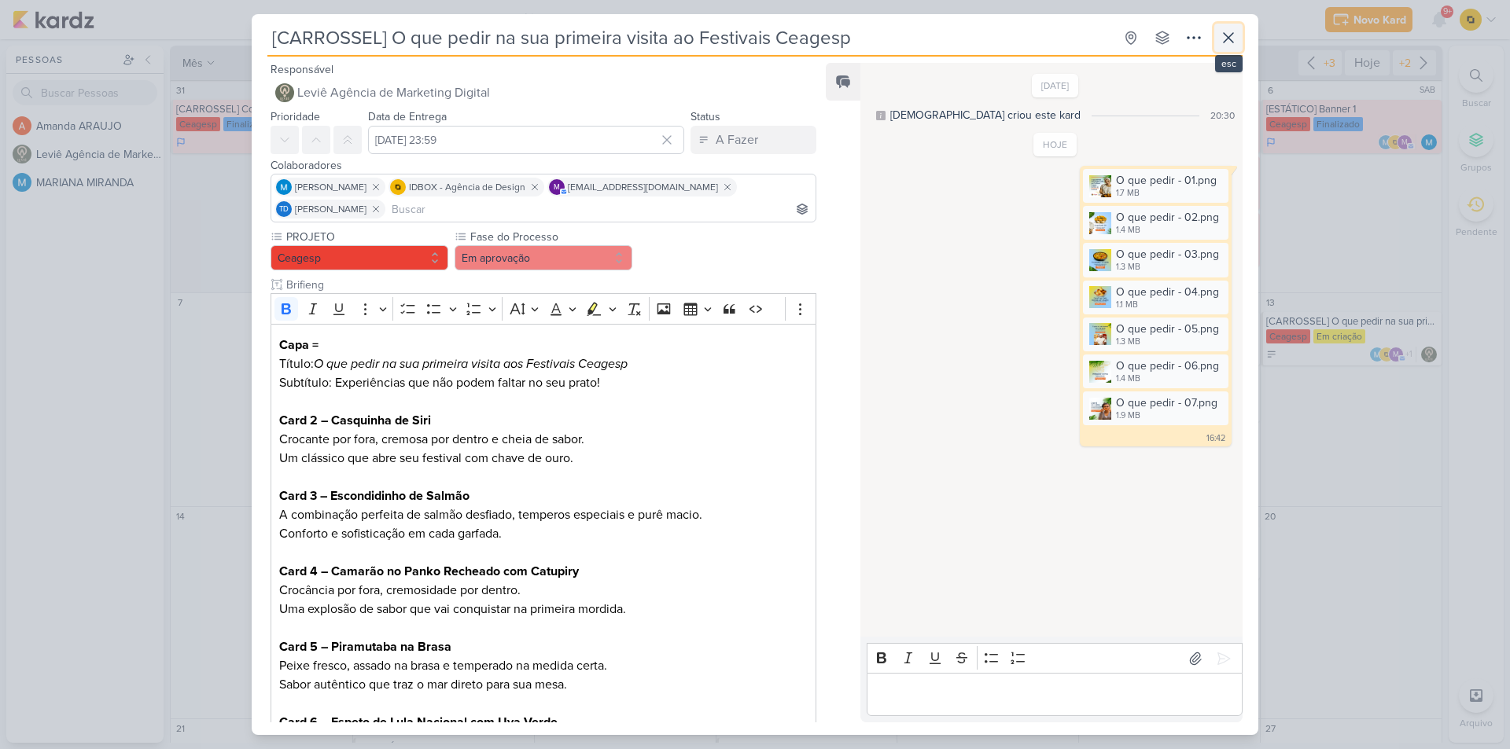
click at [1234, 35] on icon at bounding box center [1228, 37] width 19 height 19
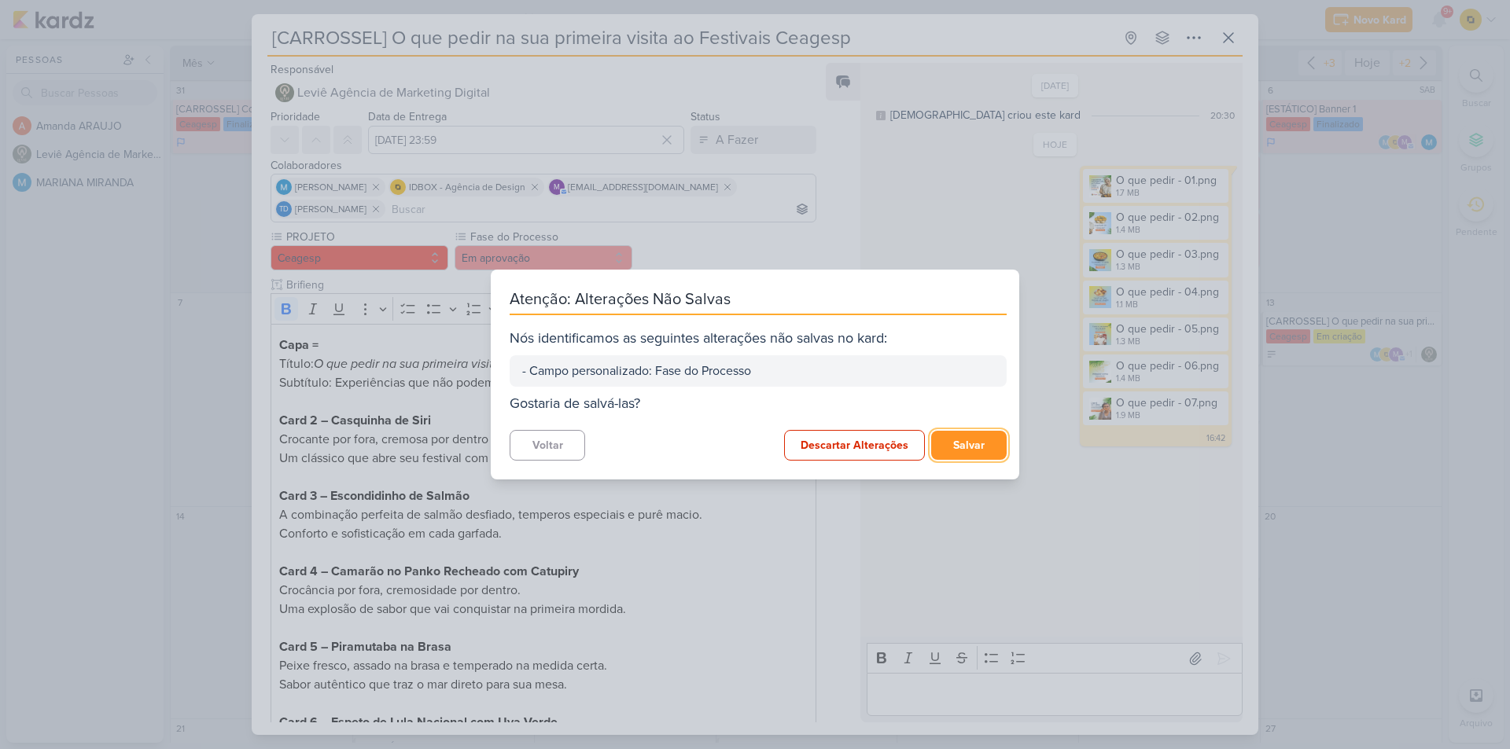
click at [958, 448] on button "Salvar" at bounding box center [968, 445] width 75 height 29
